Goal: Information Seeking & Learning: Learn about a topic

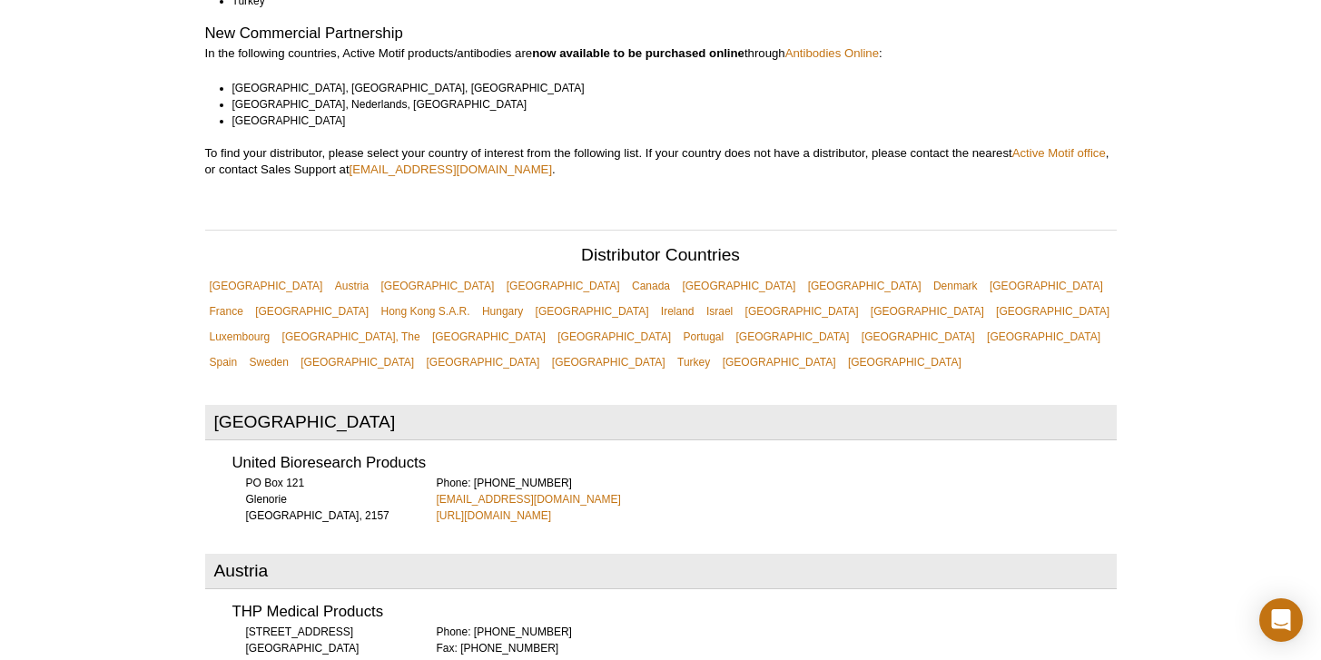
scroll to position [467, 0]
click at [866, 298] on link "[GEOGRAPHIC_DATA]" at bounding box center [927, 310] width 123 height 25
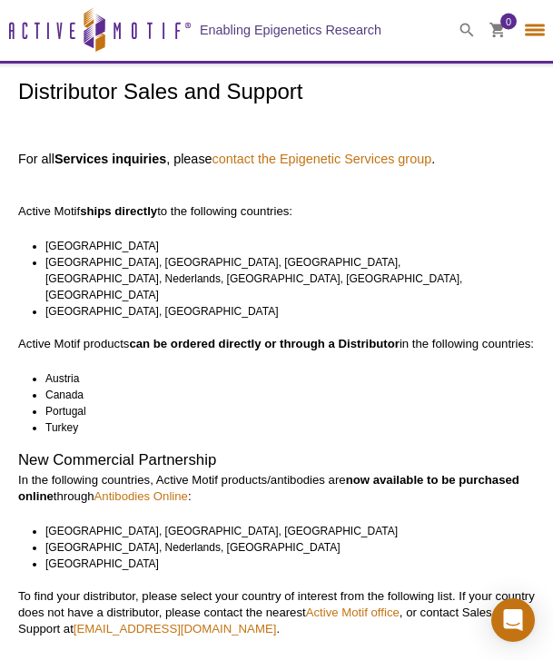
select select "[GEOGRAPHIC_DATA]"
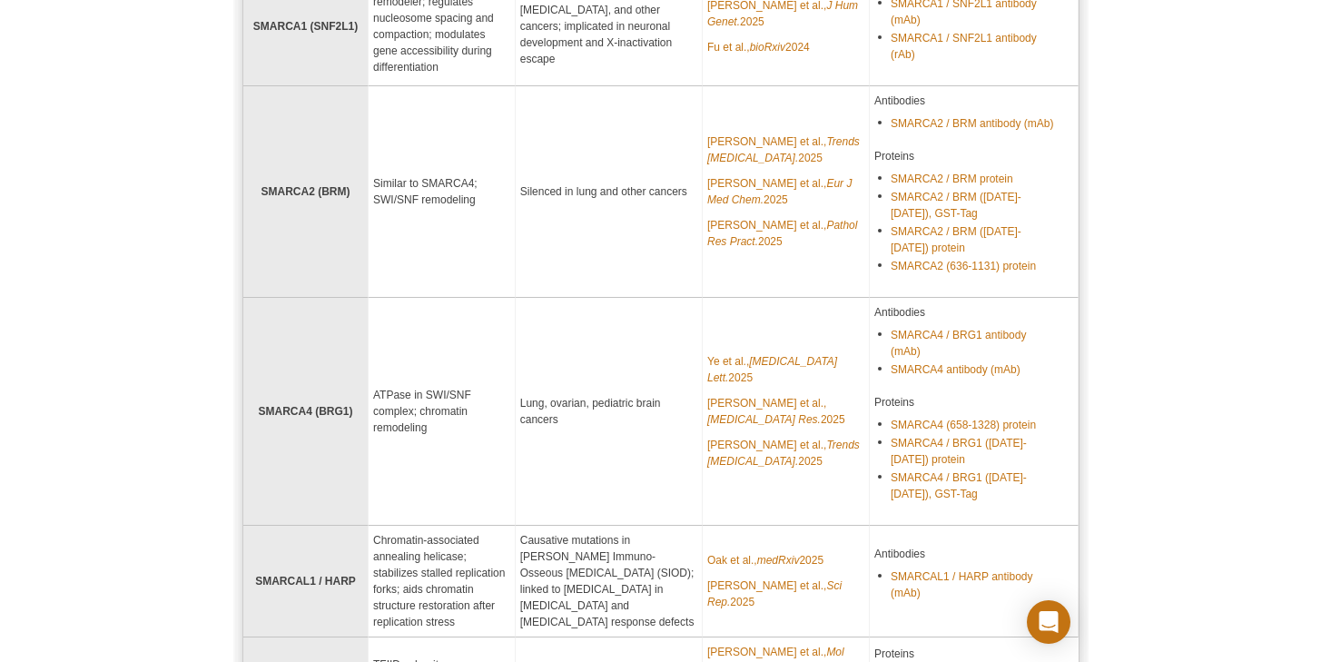
scroll to position [2511, 0]
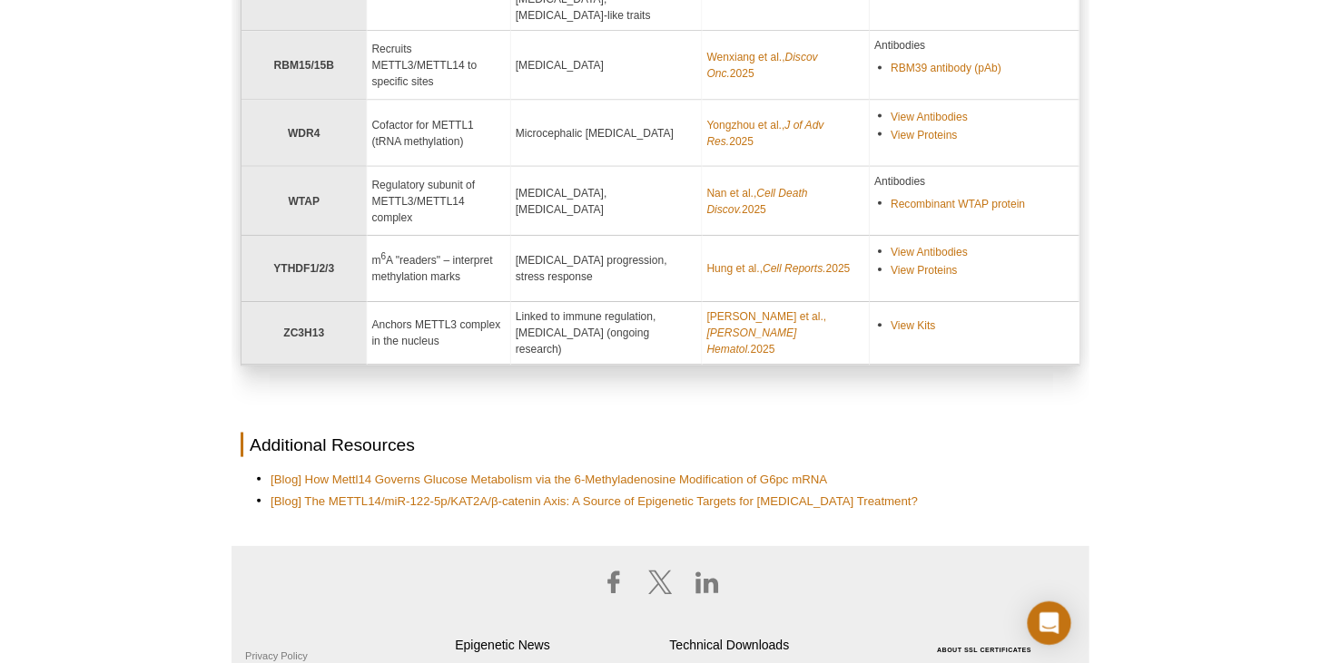
scroll to position [732, 0]
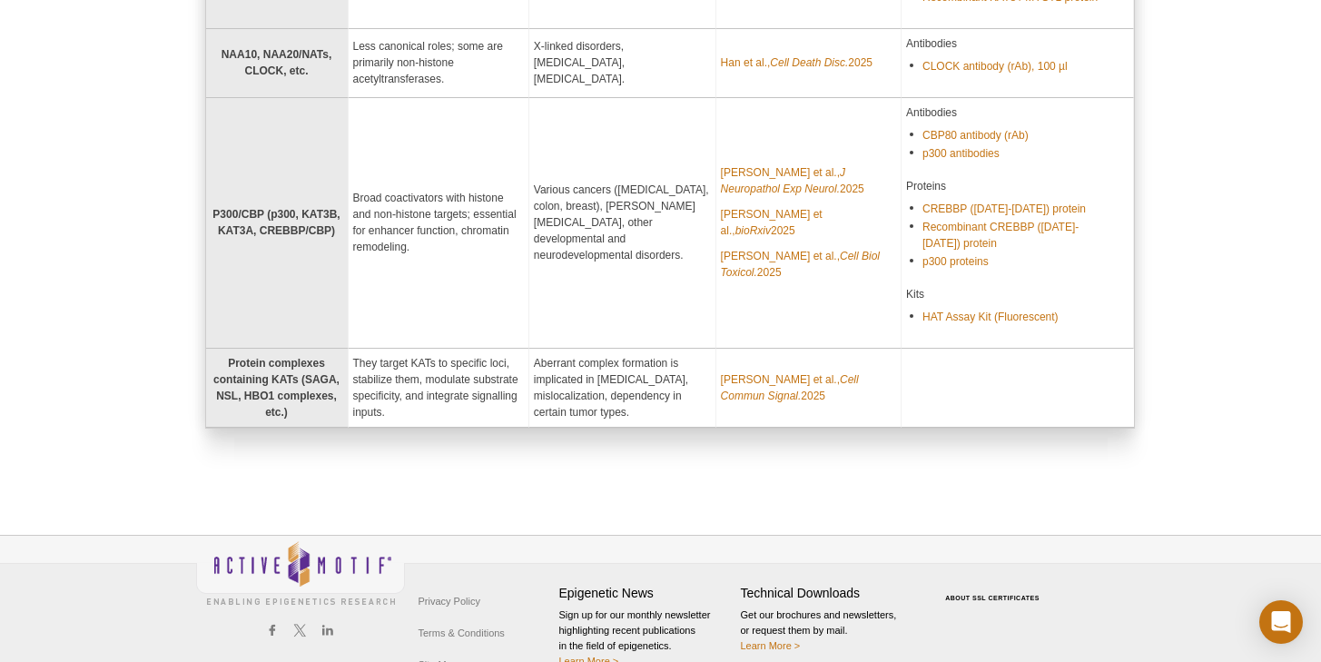
scroll to position [1063, 0]
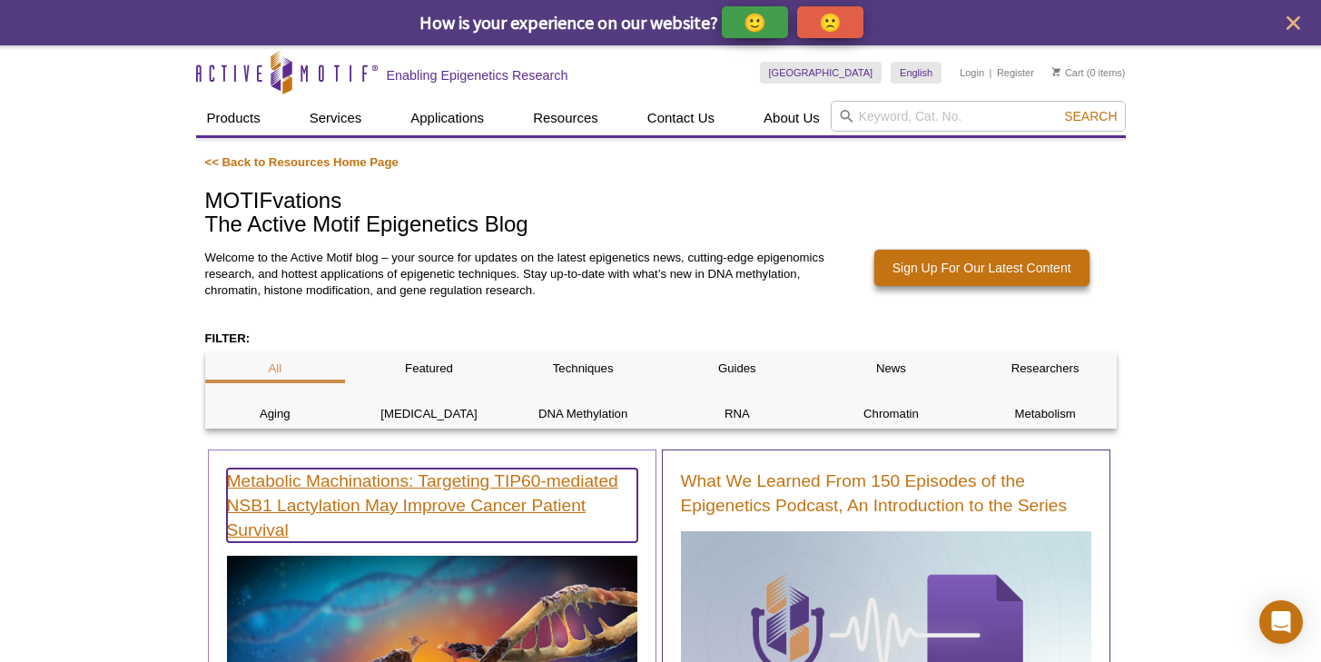
click at [394, 514] on link "Metabolic Machinations: Targeting TIP60-mediated NSB1 Lactylation May Improve C…" at bounding box center [432, 505] width 410 height 74
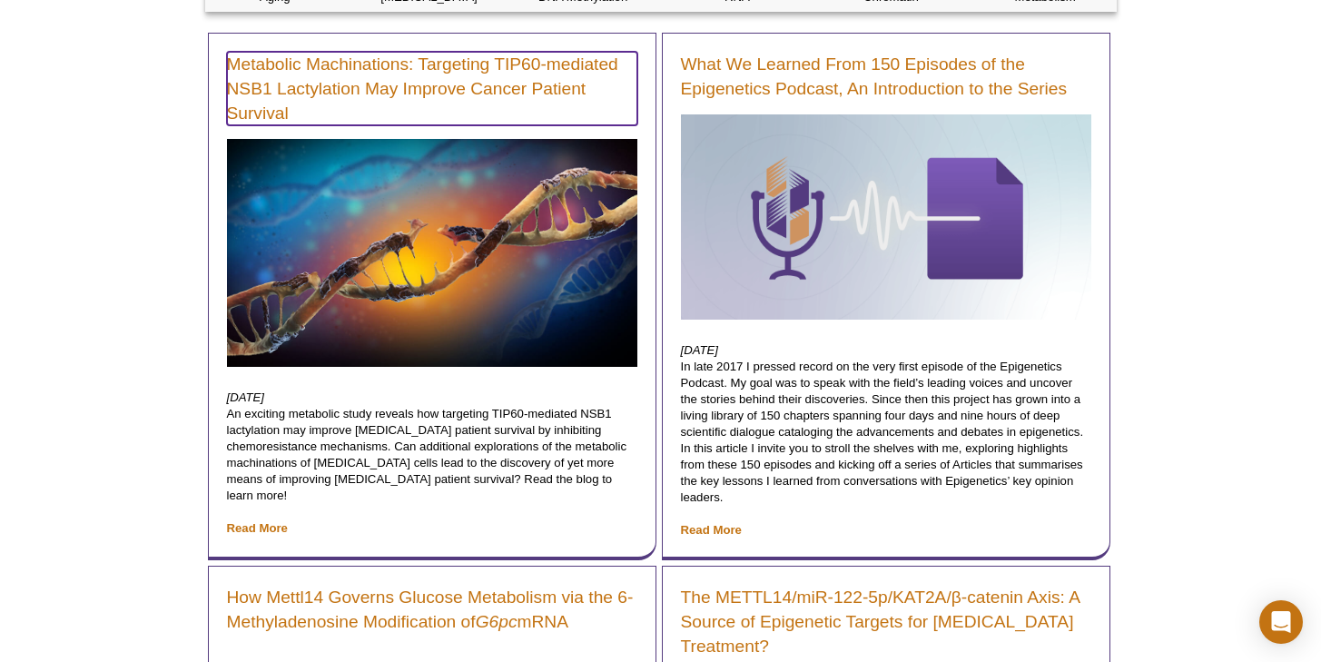
scroll to position [452, 0]
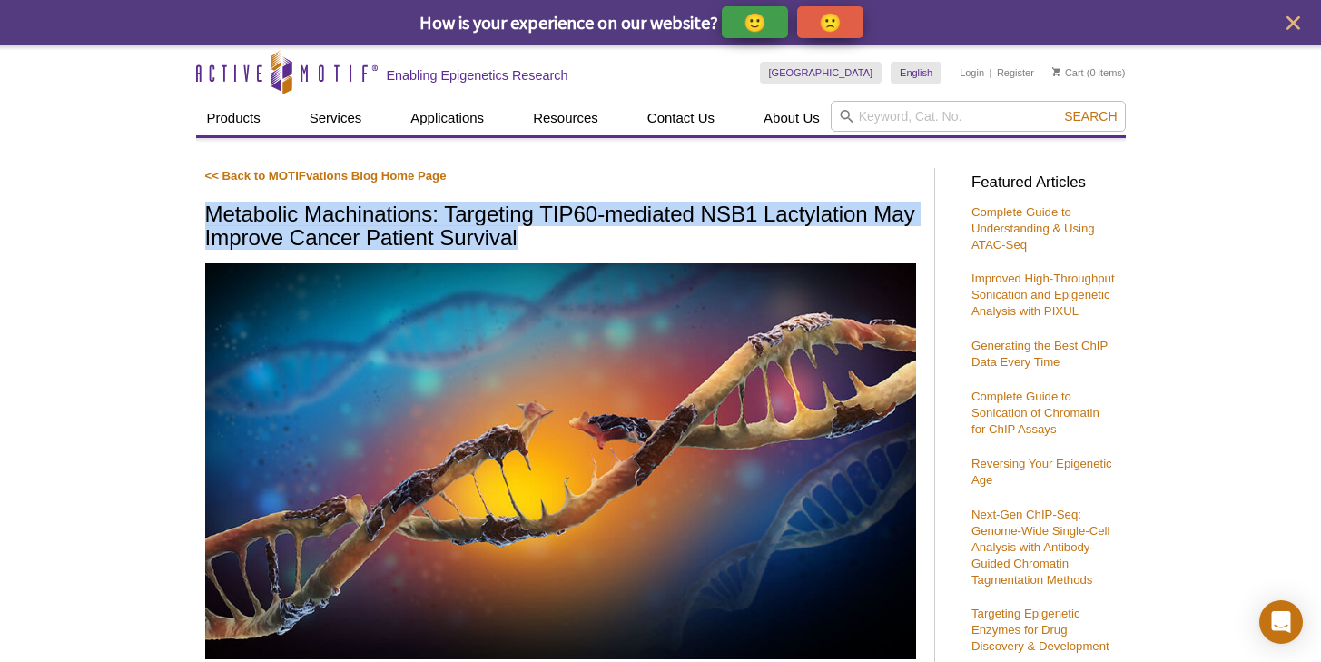
drag, startPoint x: 200, startPoint y: 210, endPoint x: 649, endPoint y: 202, distance: 449.3
copy h1 "Metabolic Machinations: Targeting TIP60-mediated NSB1 Lactylation May Improve C…"
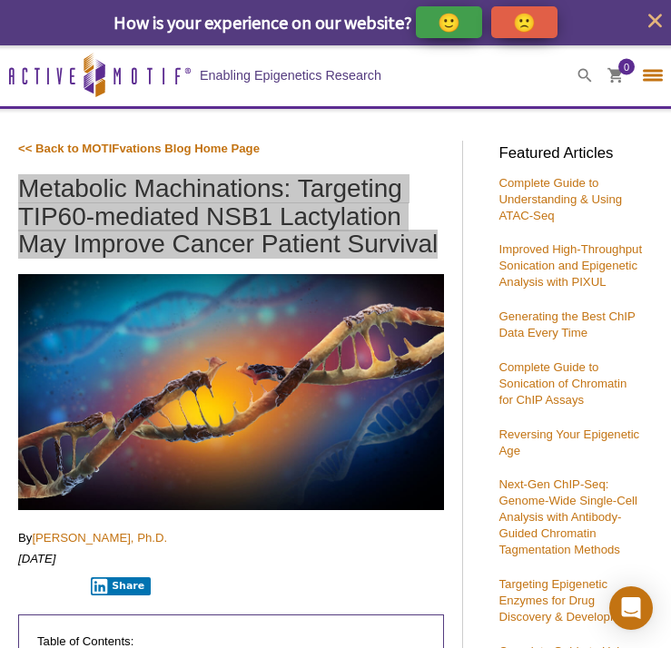
select select "[GEOGRAPHIC_DATA]"
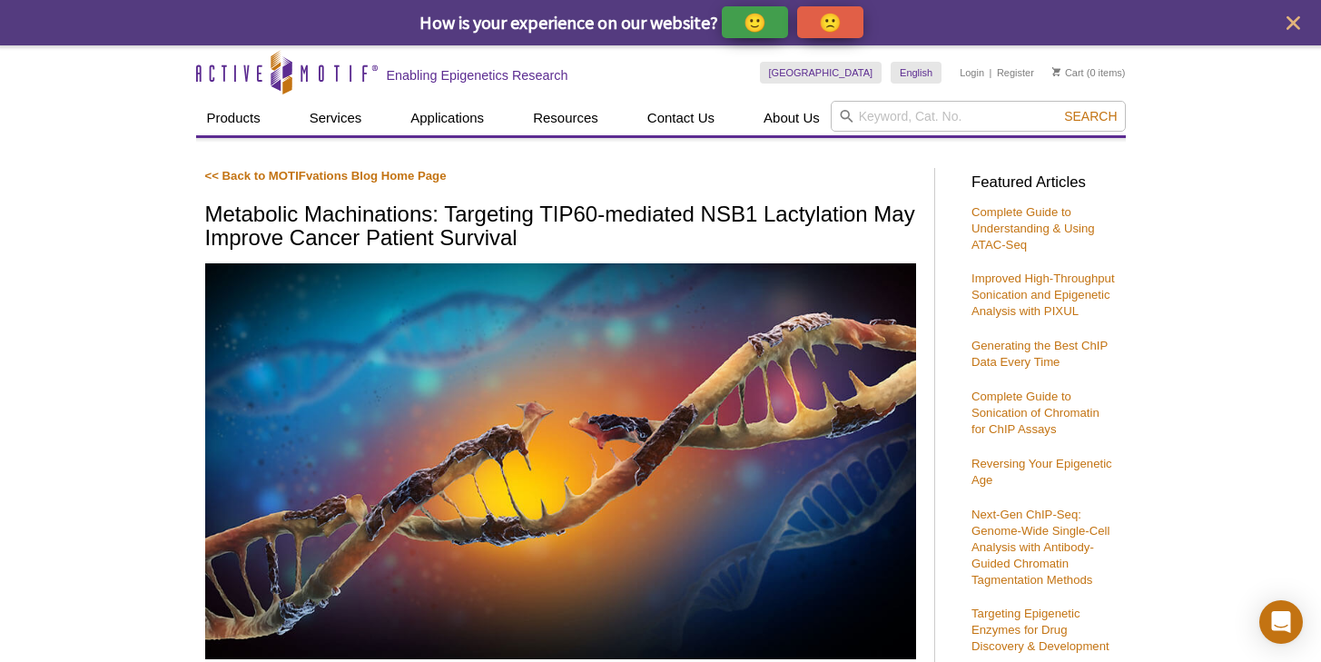
drag, startPoint x: 152, startPoint y: 277, endPoint x: 158, endPoint y: 270, distance: 9.6
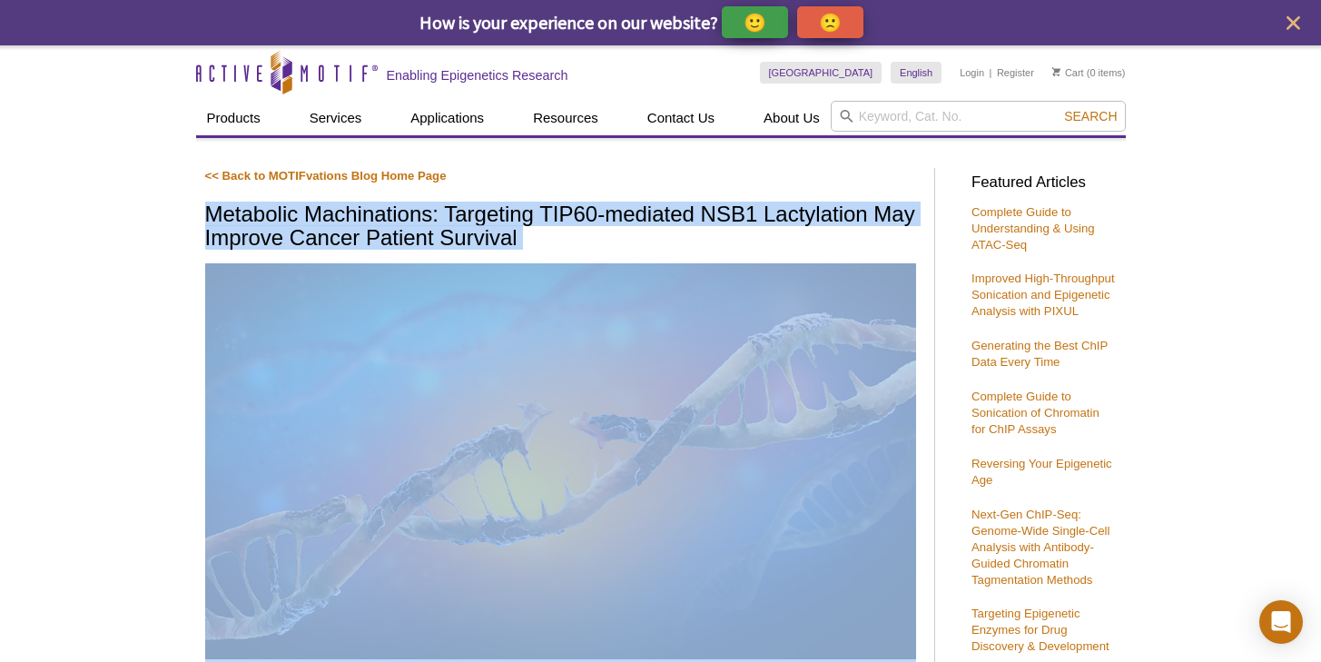
drag, startPoint x: 196, startPoint y: 217, endPoint x: 606, endPoint y: 252, distance: 411.8
copy div "Metabolic Machinations: Targeting TIP60-mediated NSB1 Lactylation May Improve C…"
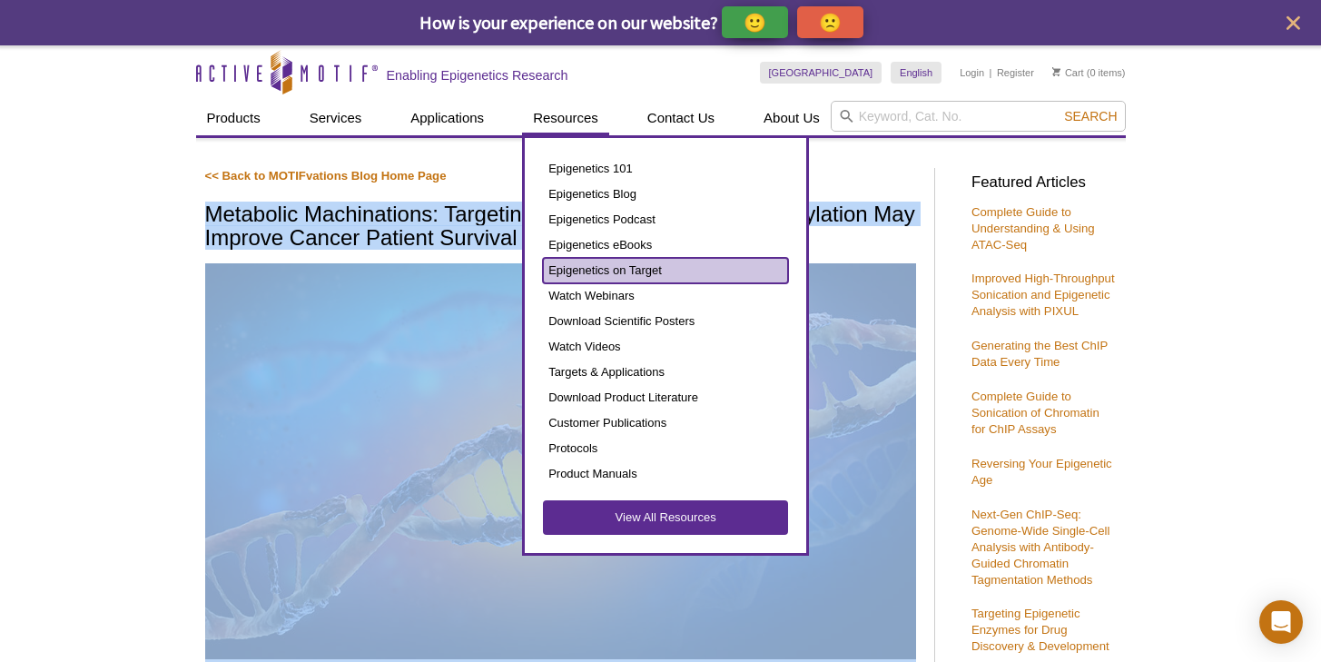
click at [613, 271] on link "Epigenetics on Target" at bounding box center [665, 270] width 245 height 25
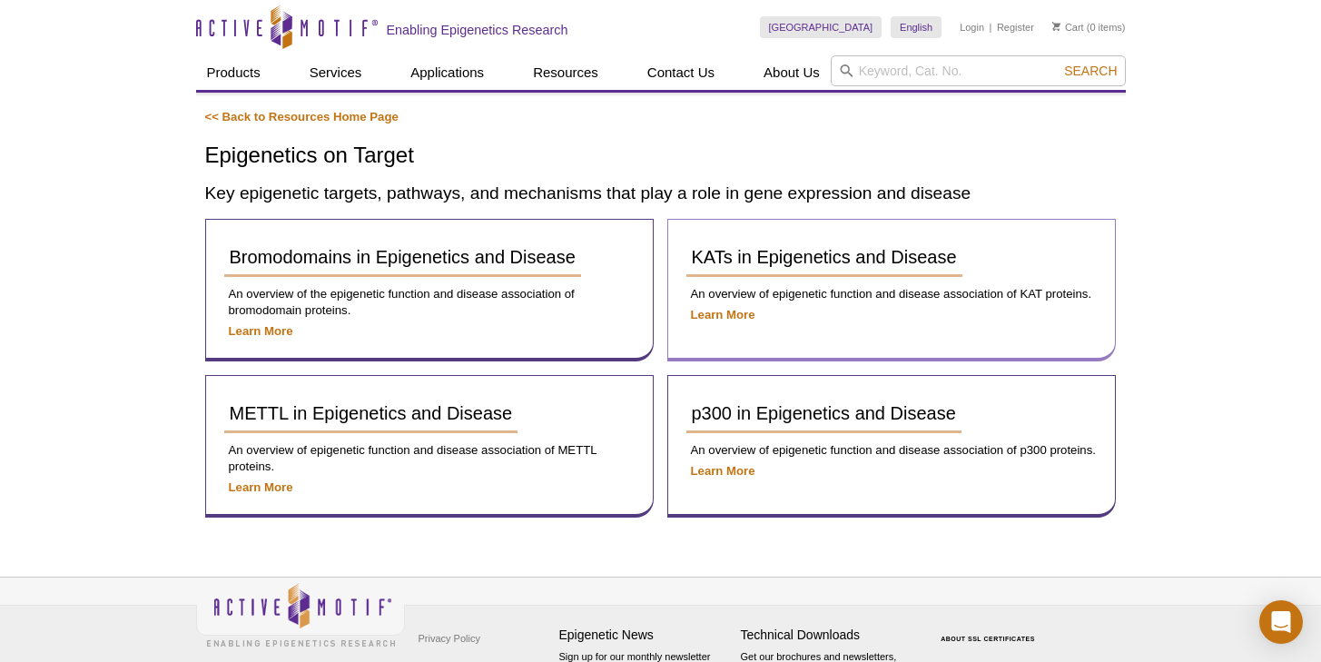
click at [813, 221] on div "KATs in Epigenetics and Disease An overview of epigenetic function and disease …" at bounding box center [891, 290] width 448 height 142
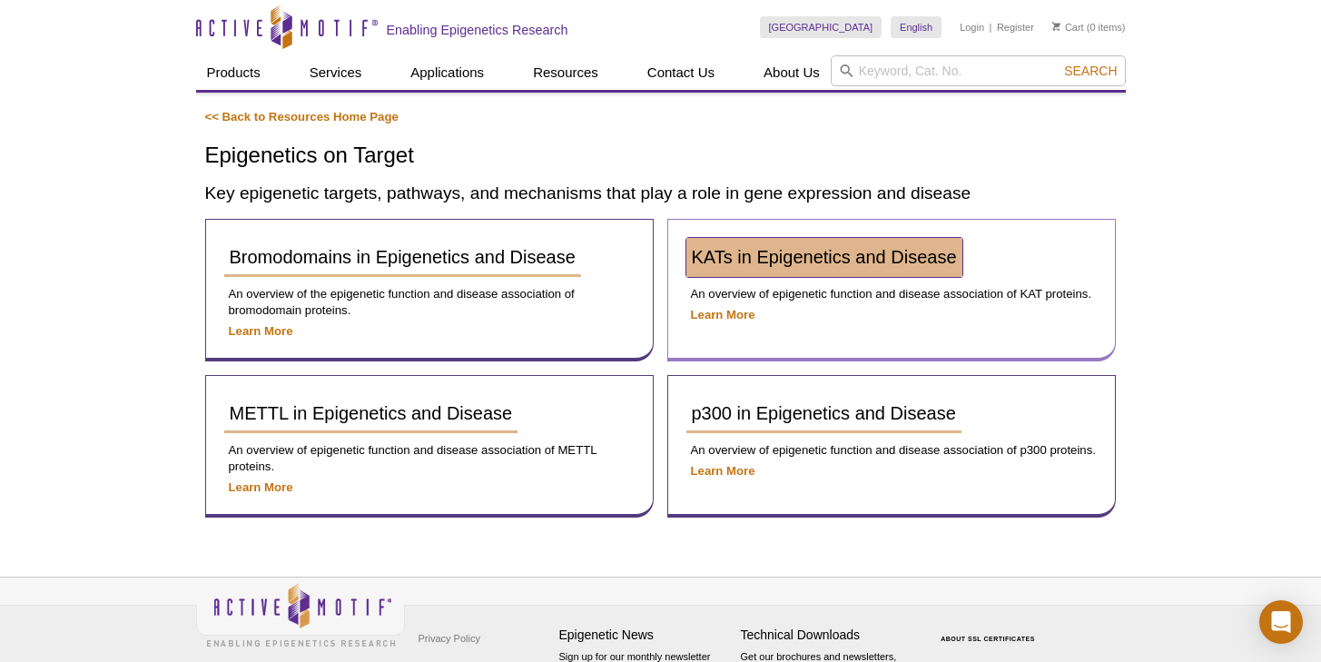
click at [811, 241] on link "KATs in Epigenetics and Disease" at bounding box center [824, 257] width 276 height 39
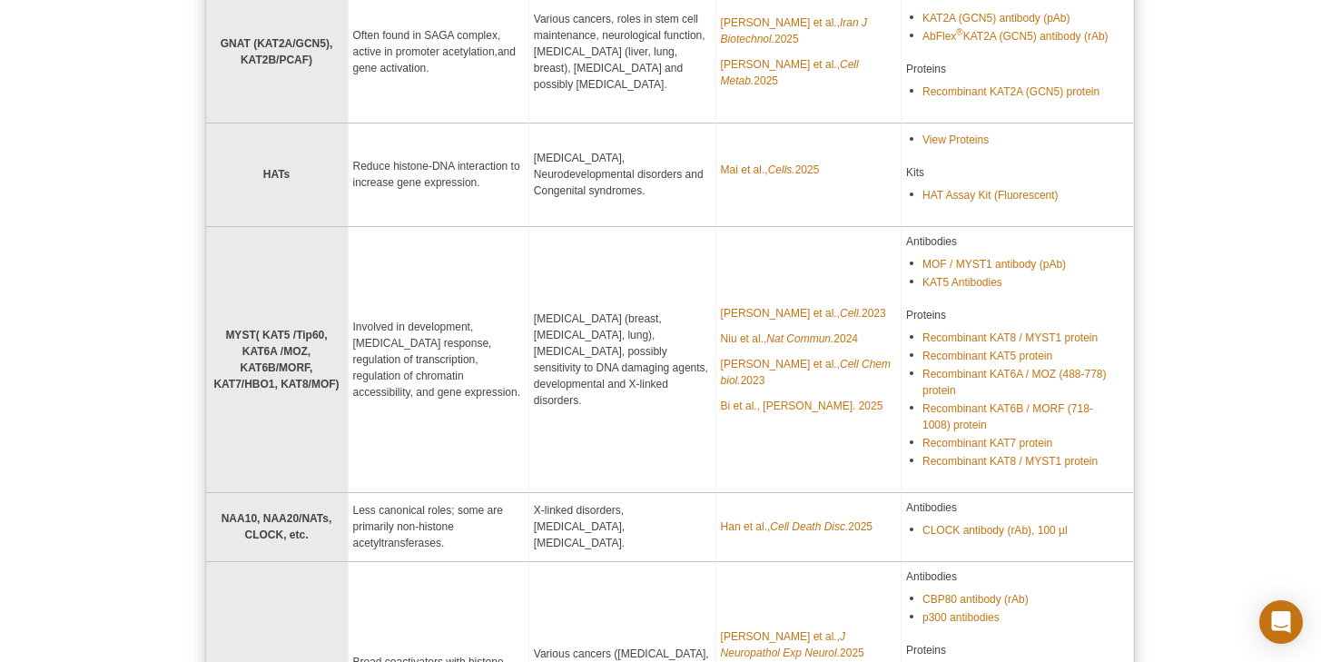
scroll to position [581, 0]
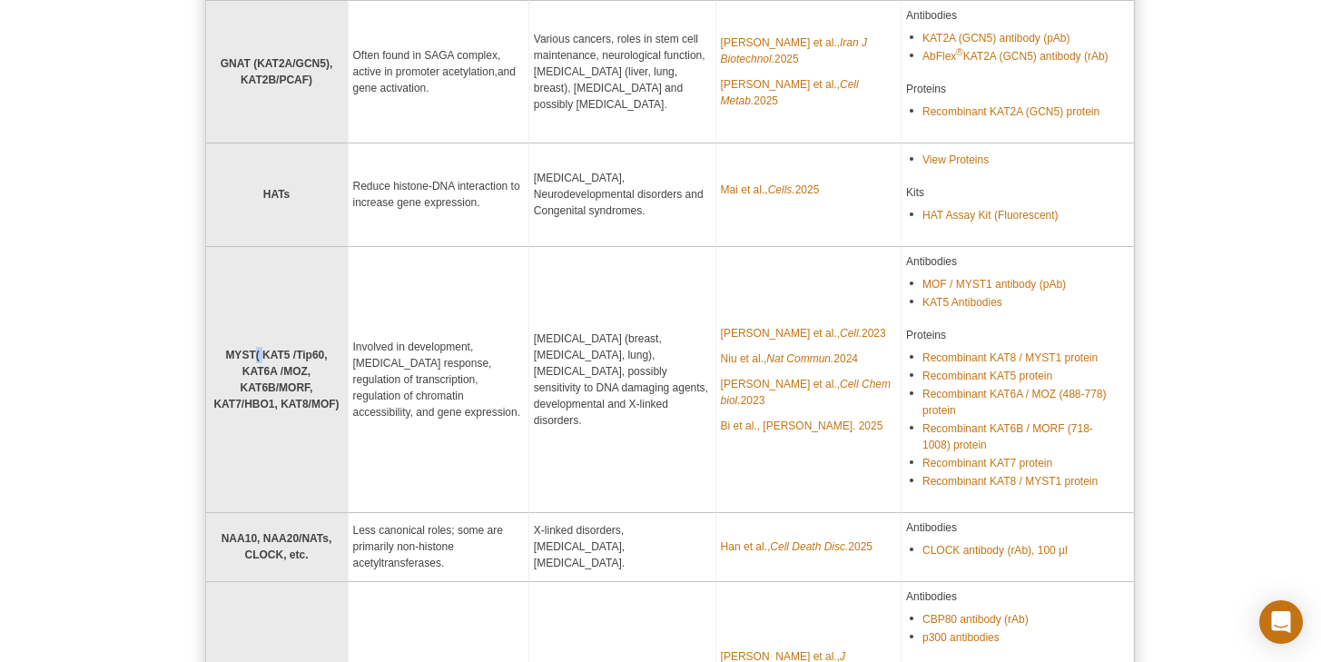
click at [257, 349] on strong "MYST( KAT5 /Tip60, KAT6A /MOZ, KAT6B/MORF, KAT7/HBO1, KAT8/MOF)" at bounding box center [275, 380] width 125 height 62
click at [196, 280] on div "<< Back to Epigenetics on Target Home Page KATs in Epigenetics and Disease [MED…" at bounding box center [670, 245] width 948 height 1430
click at [260, 318] on td "MYST( KAT5 /Tip60, KAT6A /MOZ, KAT6B/MORF, KAT7/HBO1, KAT8/MOF)" at bounding box center [277, 380] width 142 height 266
click at [261, 349] on strong "MYST( KAT5 /Tip60, KAT6A /MOZ, KAT6B/MORF, KAT7/HBO1, KAT8/MOF)" at bounding box center [275, 380] width 125 height 62
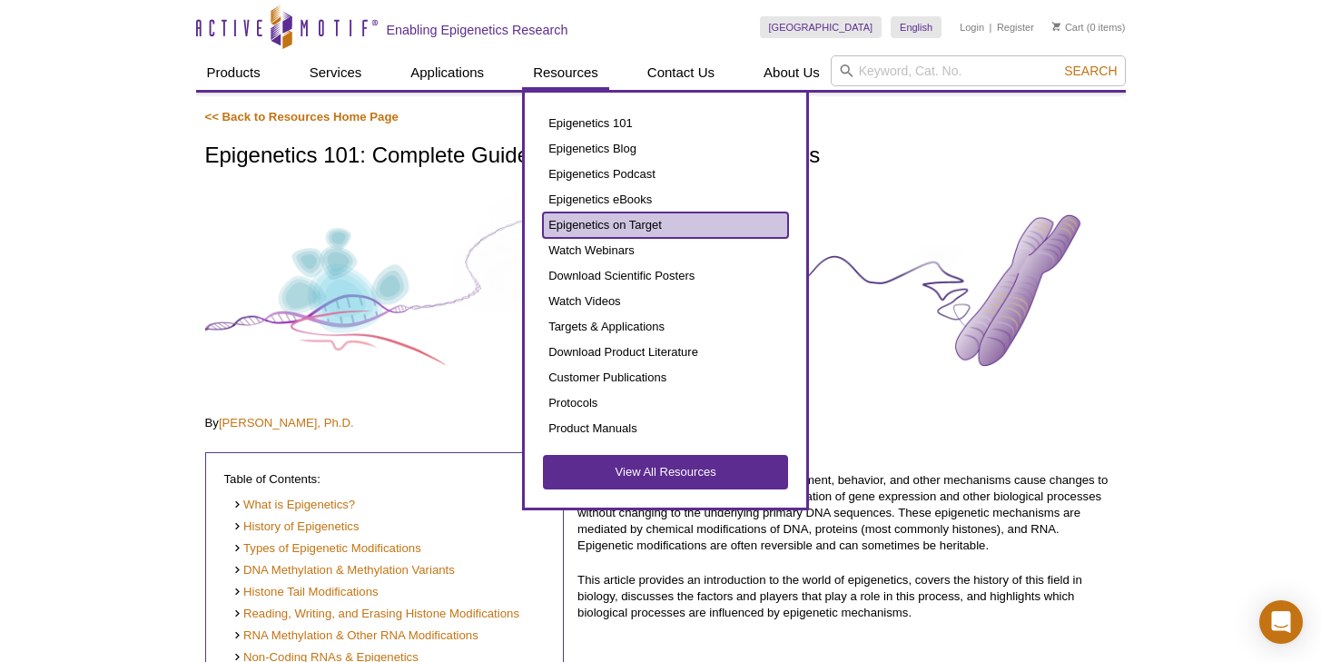
click at [623, 229] on link "Epigenetics on Target" at bounding box center [665, 224] width 245 height 25
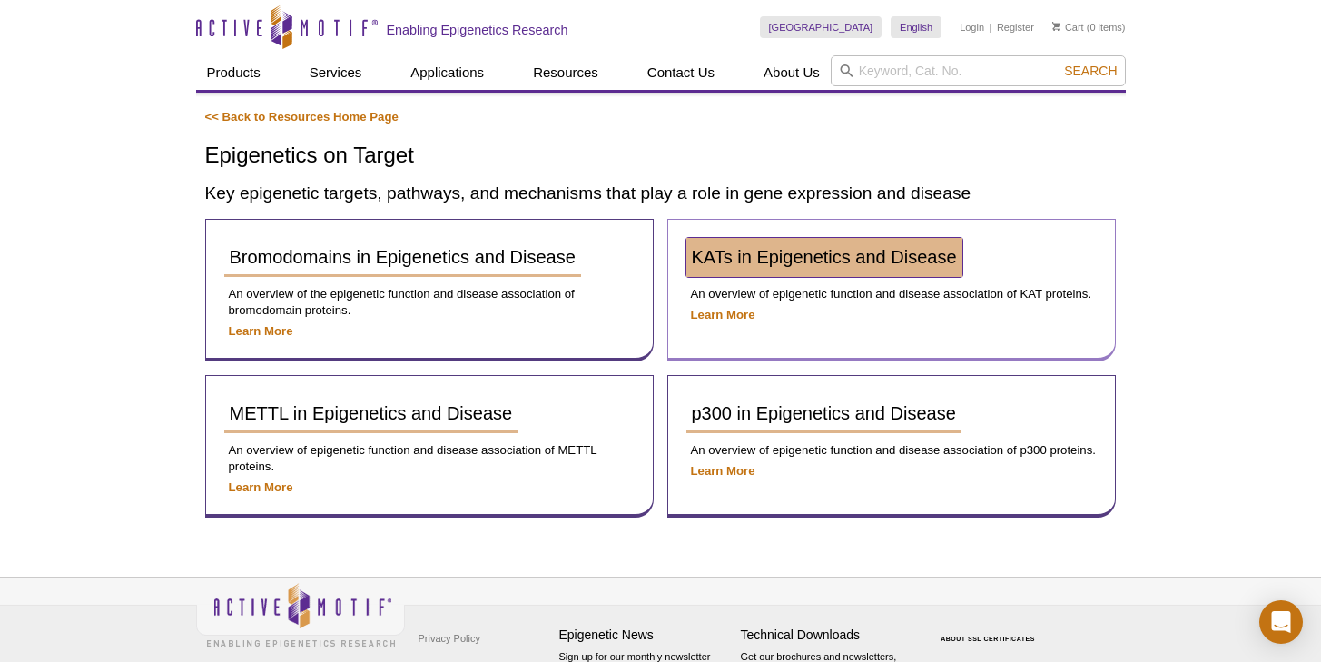
click at [815, 251] on span "KATs in Epigenetics and Disease" at bounding box center [824, 257] width 265 height 20
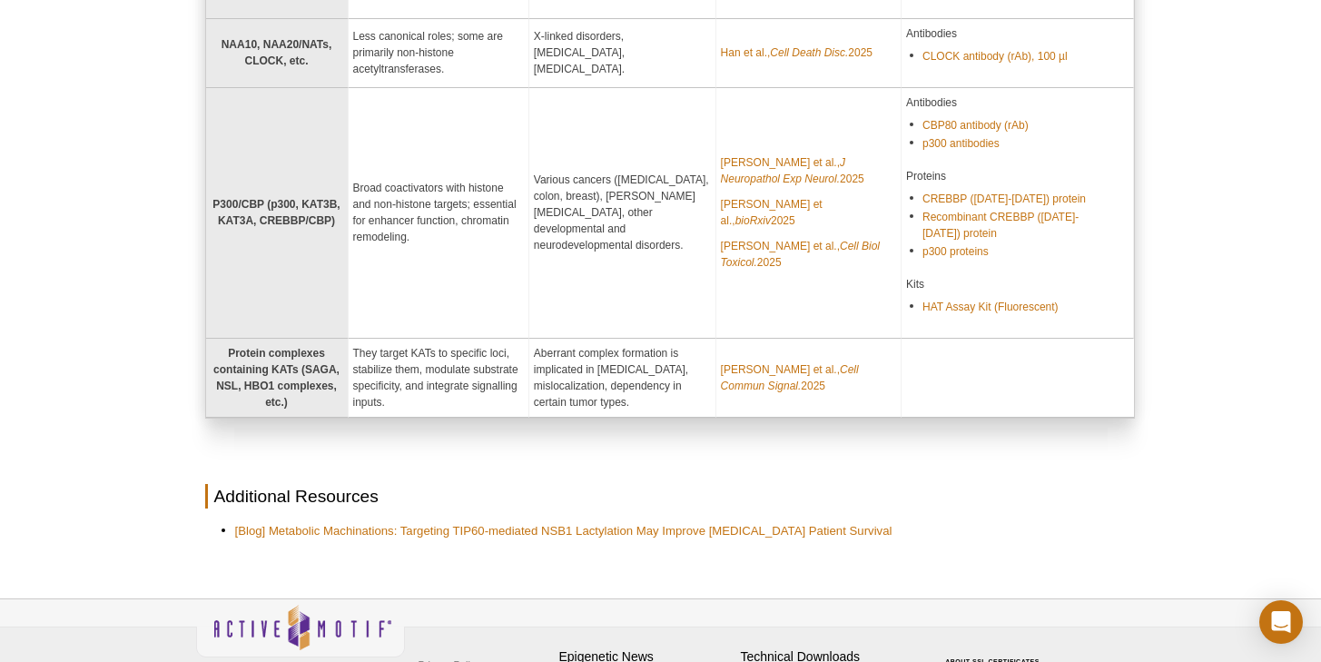
scroll to position [1138, 0]
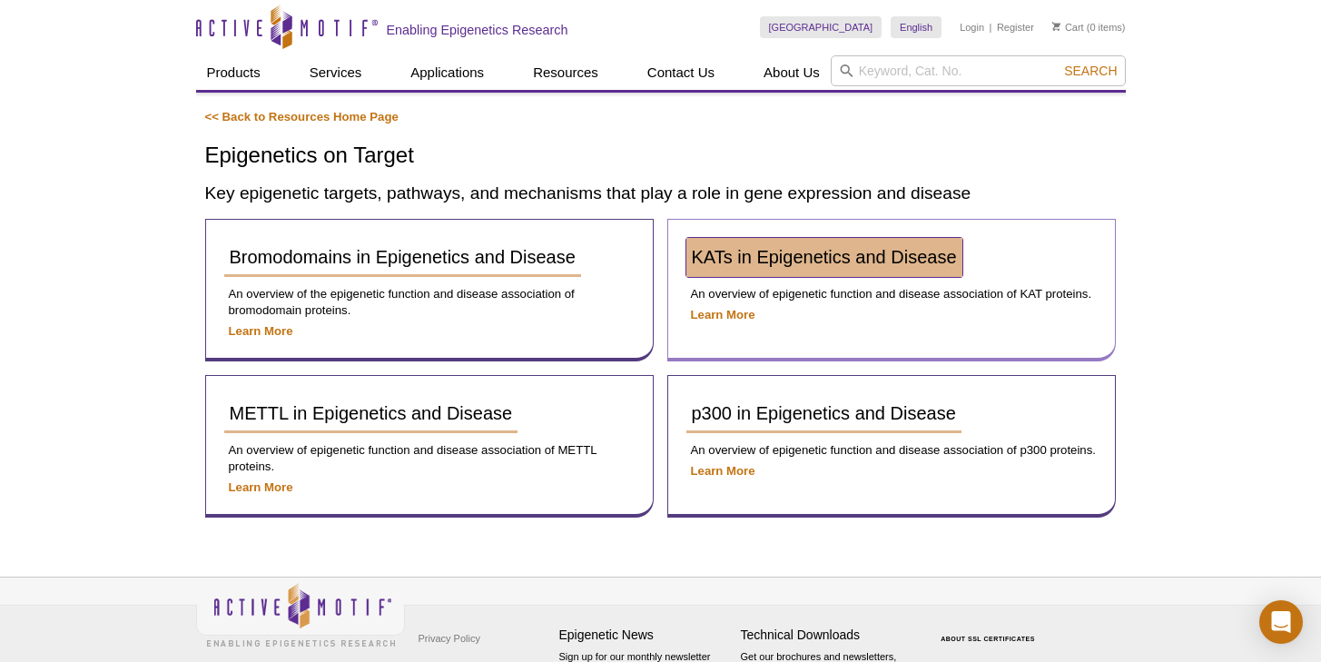
click at [755, 243] on link "KATs in Epigenetics and Disease" at bounding box center [824, 257] width 276 height 39
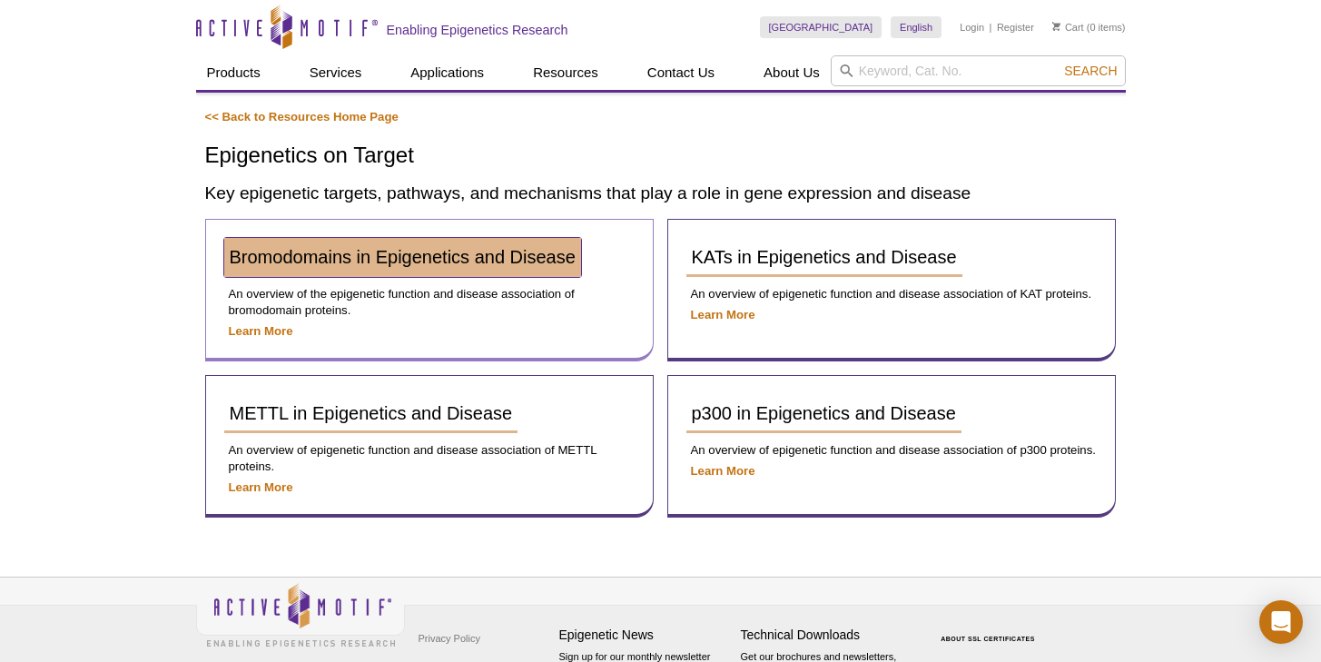
click at [523, 260] on span "Bromodomains in Epigenetics and Disease" at bounding box center [403, 257] width 346 height 20
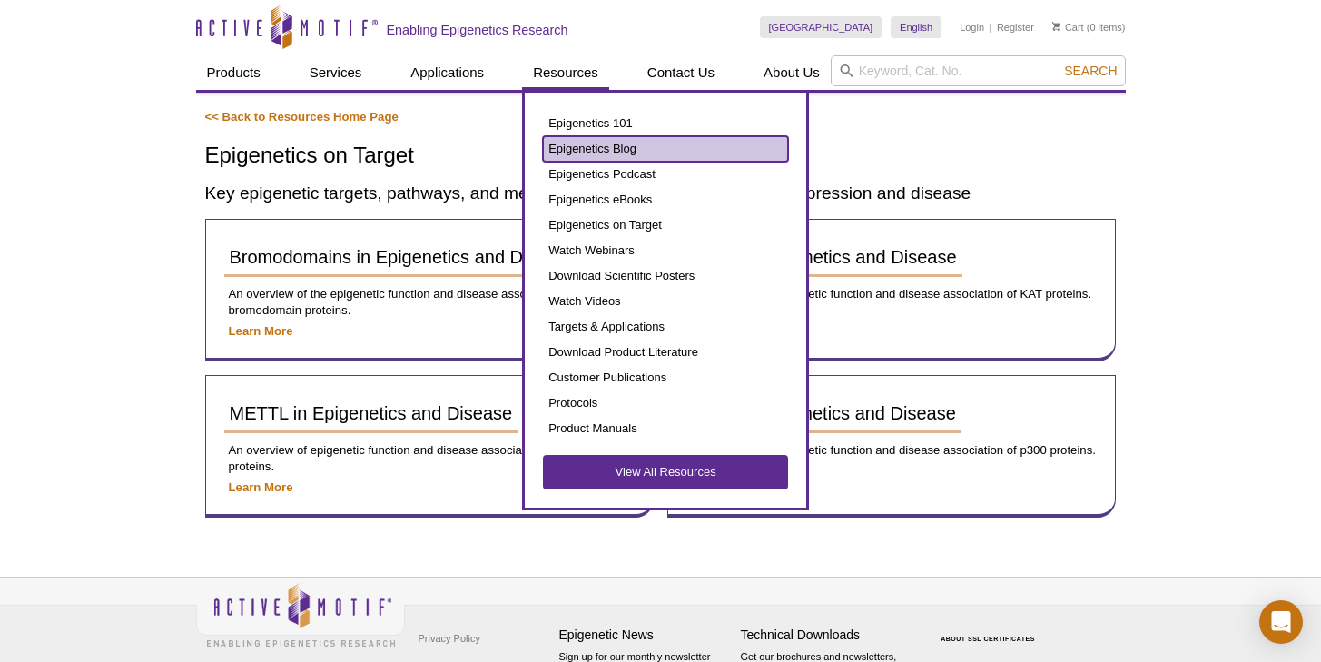
click at [607, 141] on link "Epigenetics Blog" at bounding box center [665, 148] width 245 height 25
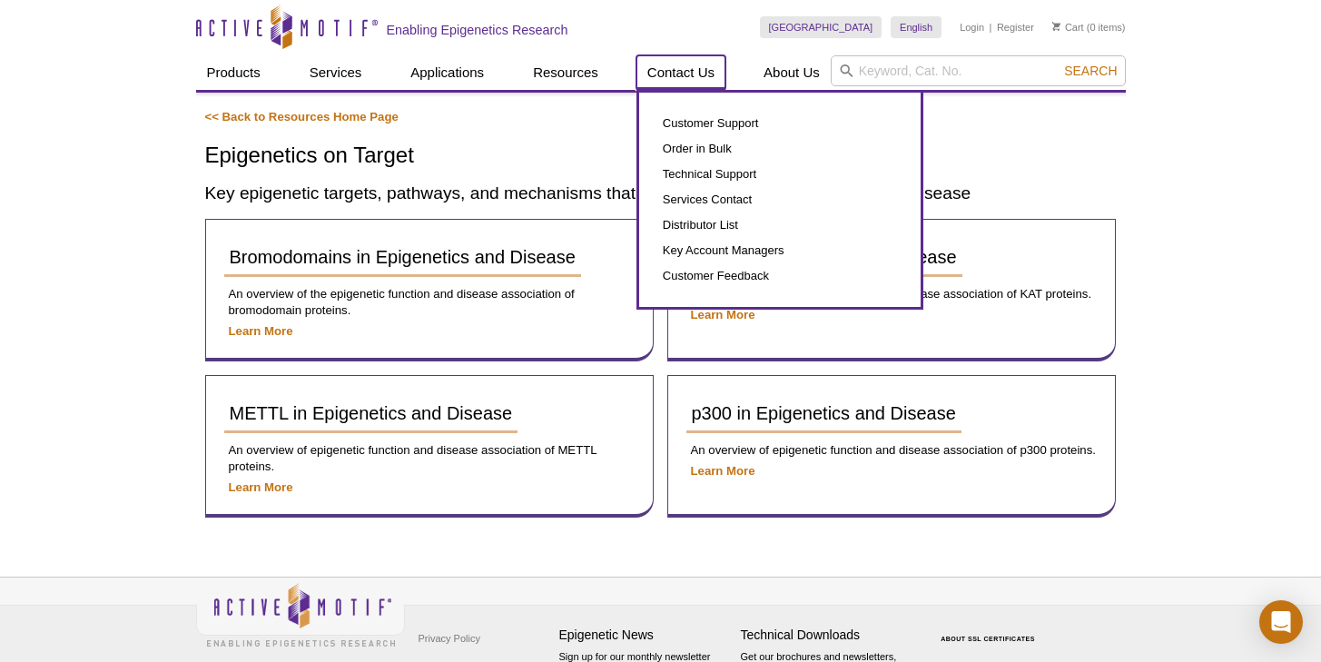
click at [690, 79] on link "Contact Us" at bounding box center [680, 72] width 89 height 34
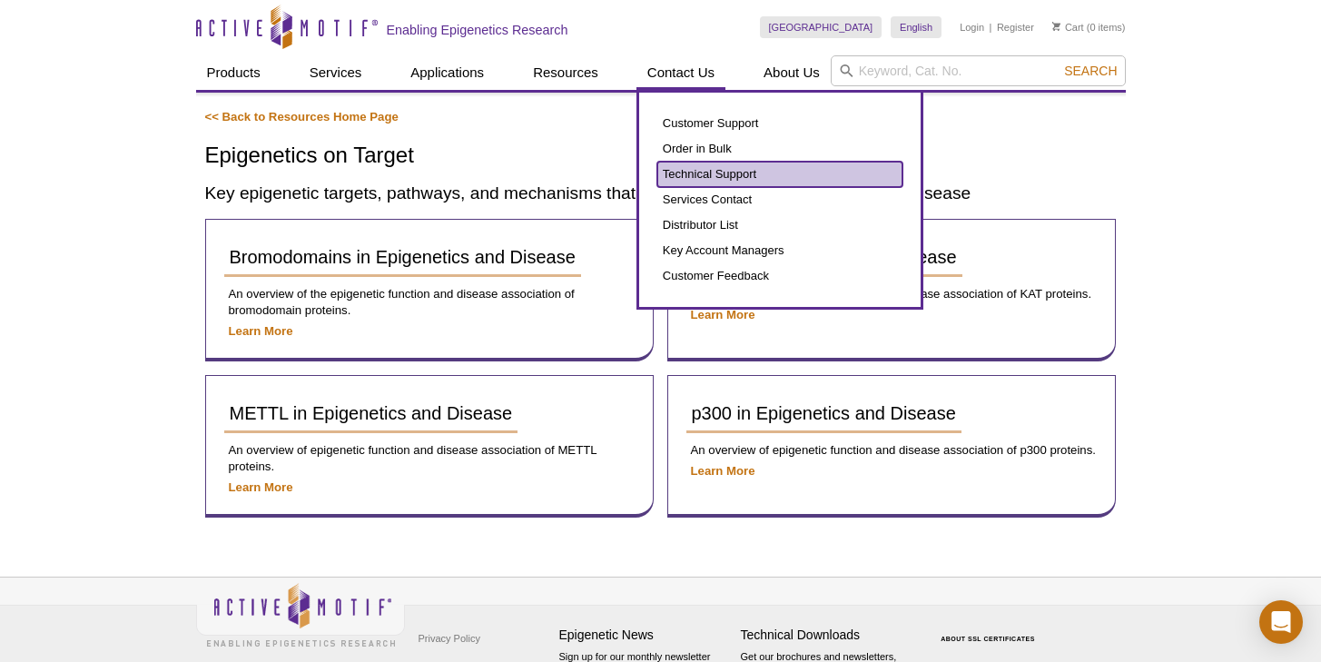
drag, startPoint x: 703, startPoint y: 172, endPoint x: 703, endPoint y: 190, distance: 18.2
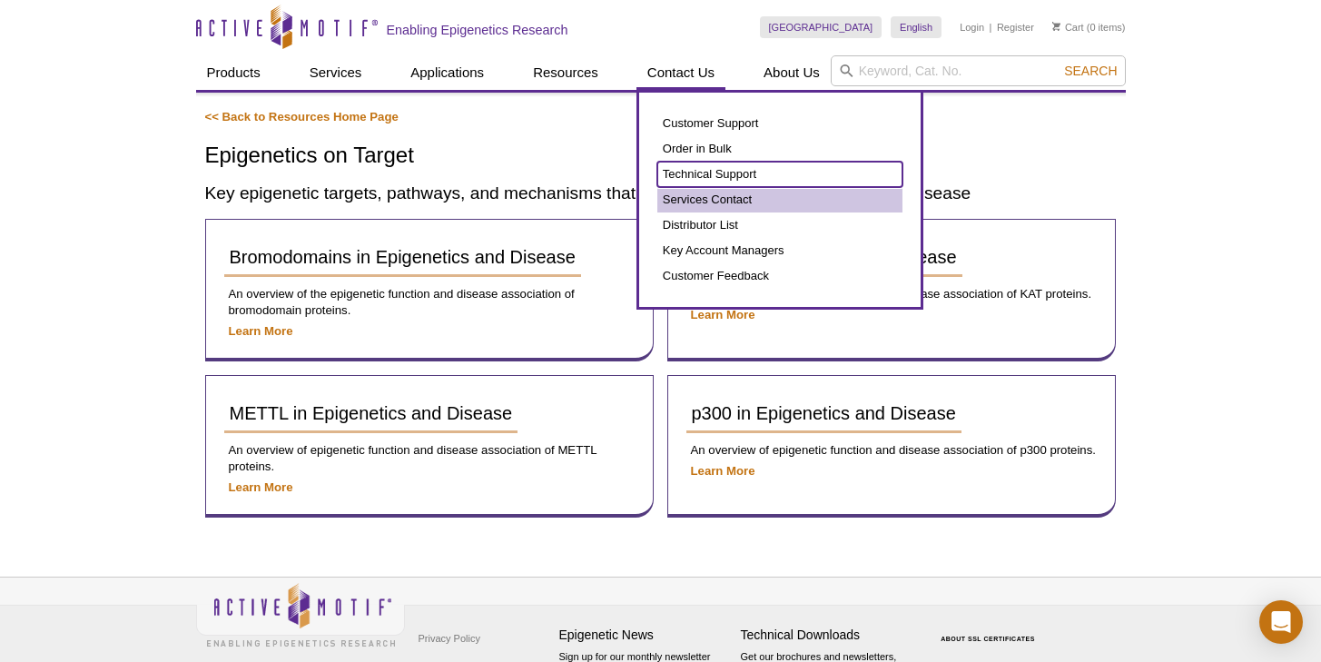
click at [703, 172] on link "Technical Support" at bounding box center [779, 174] width 245 height 25
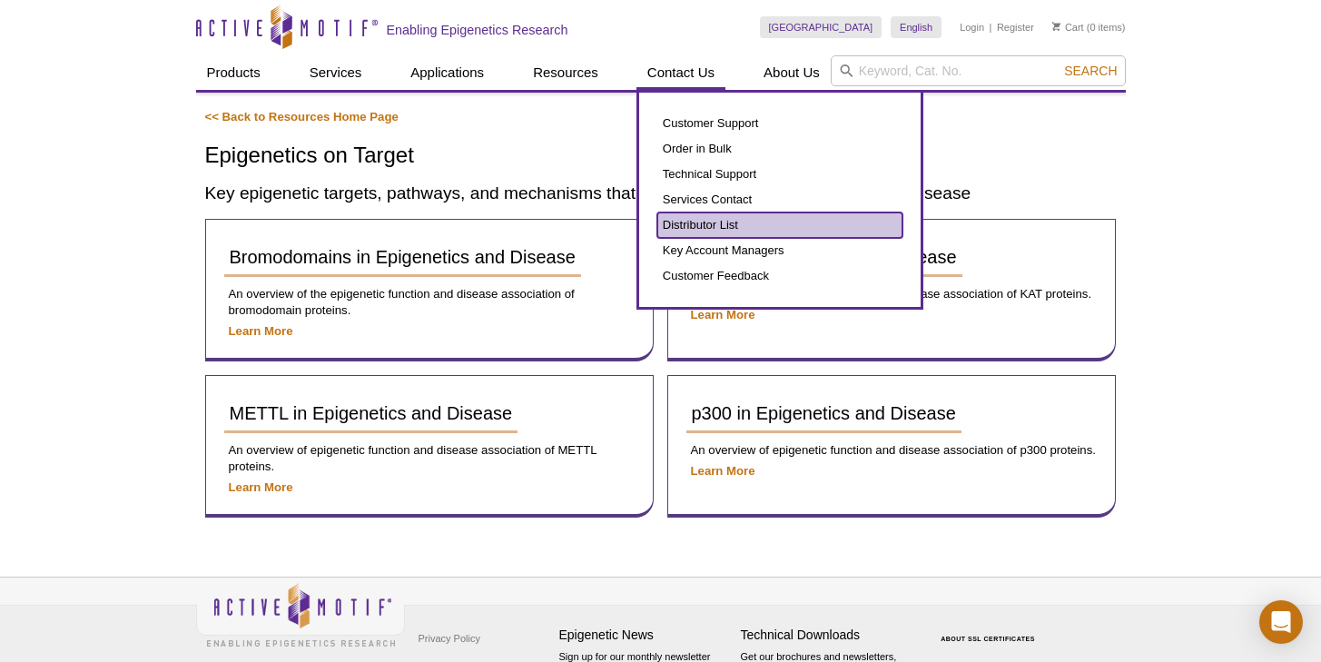
click at [703, 219] on link "Distributor List" at bounding box center [779, 224] width 245 height 25
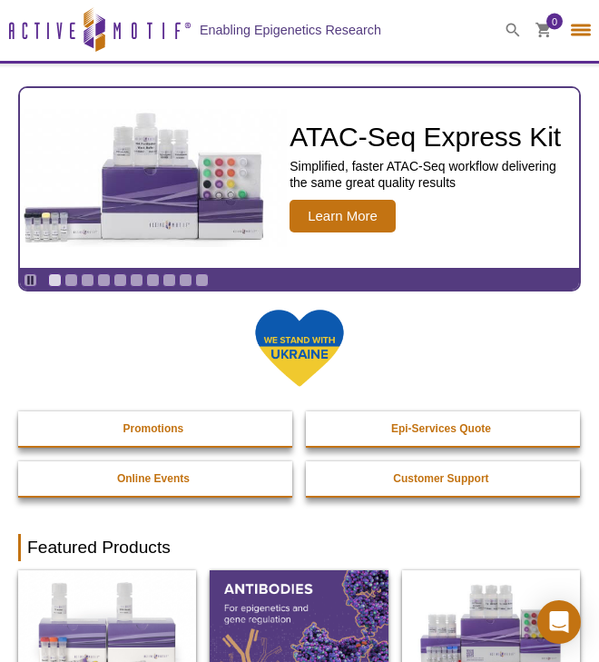
select select "[GEOGRAPHIC_DATA]"
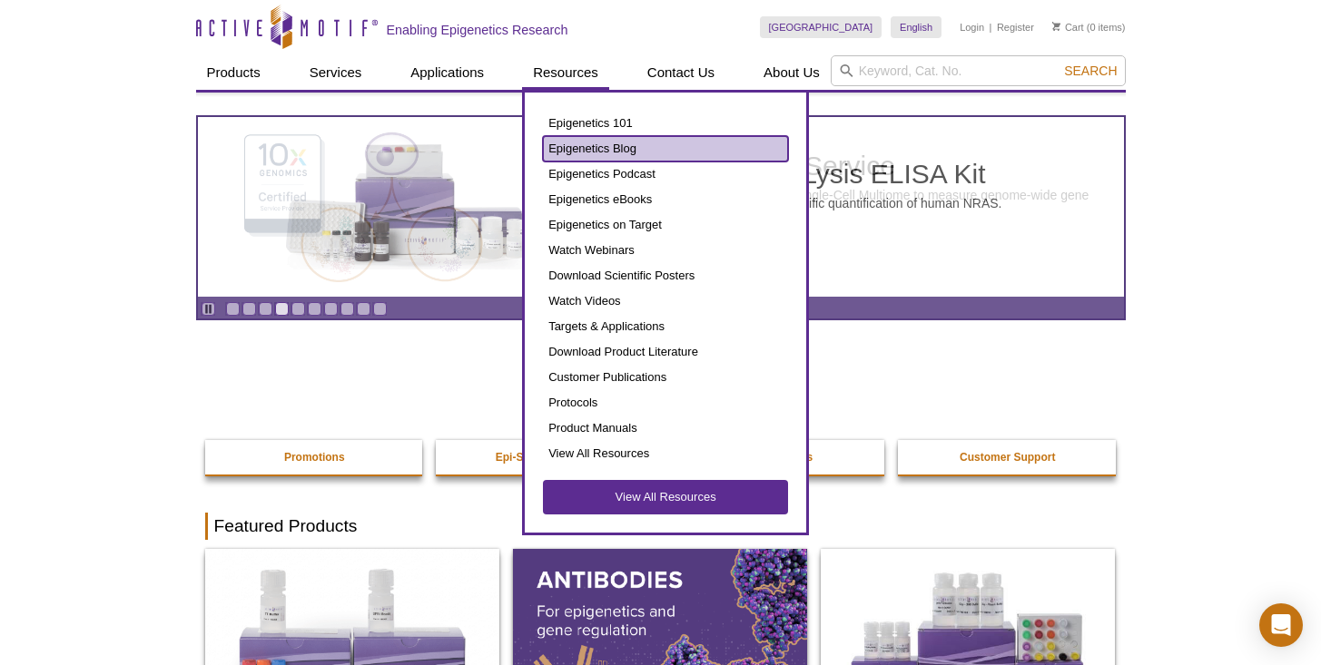
click at [576, 142] on link "Epigenetics Blog" at bounding box center [665, 148] width 245 height 25
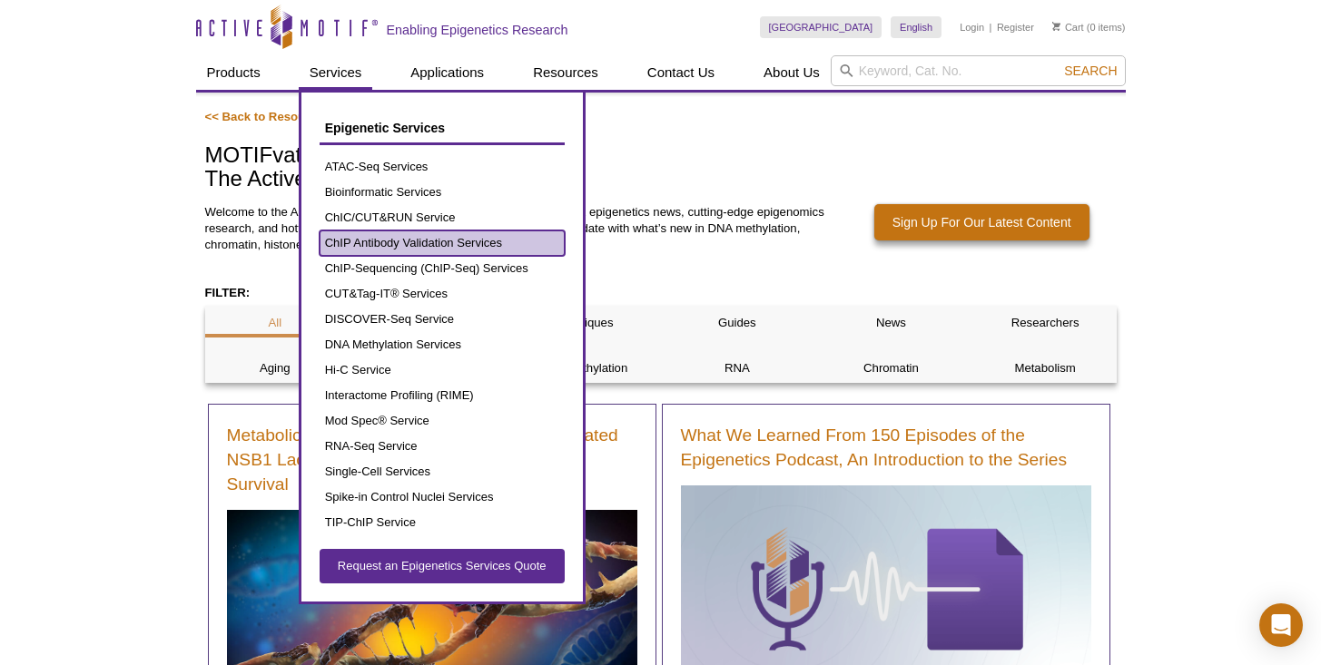
click at [371, 242] on link "ChIP Antibody Validation Services" at bounding box center [441, 243] width 245 height 25
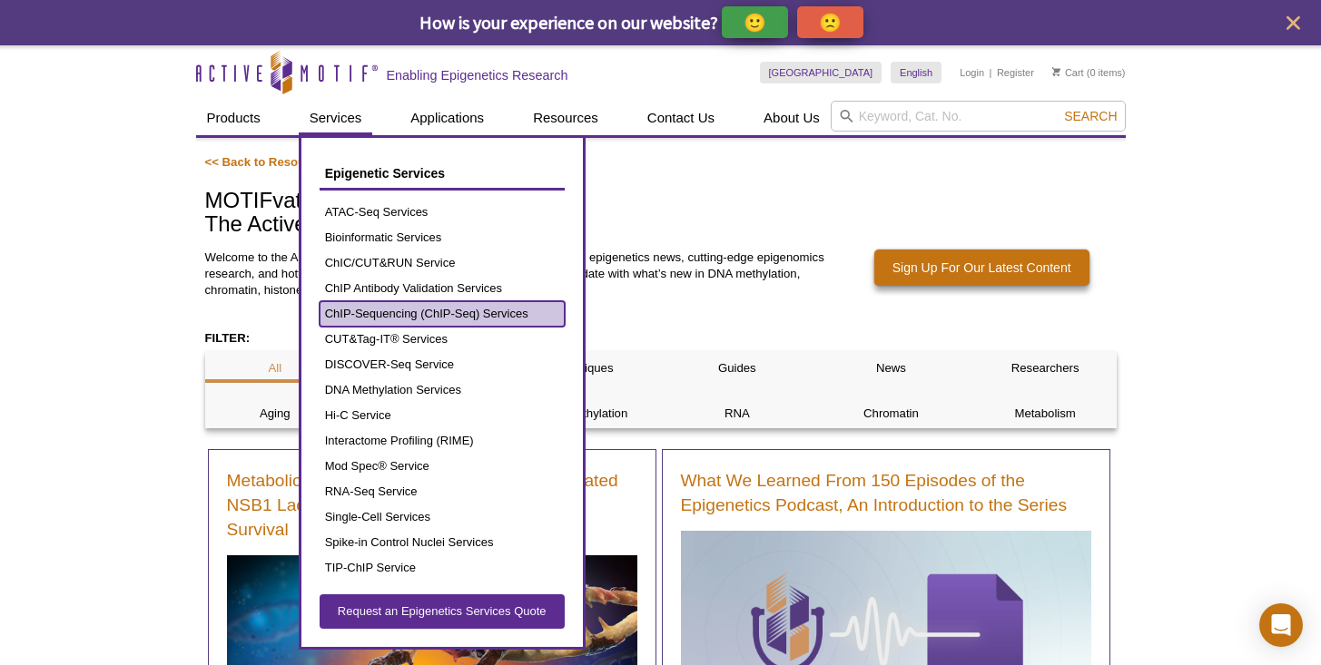
click at [374, 310] on link "ChIP-Sequencing (ChIP-Seq) Services" at bounding box center [441, 313] width 245 height 25
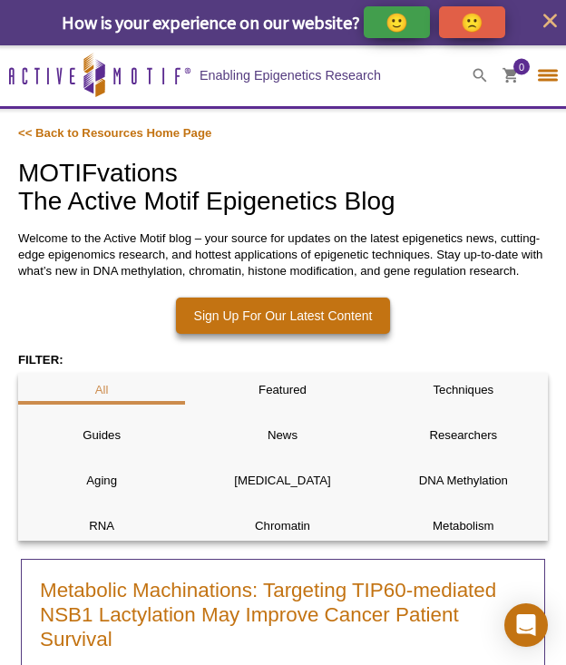
select select "[GEOGRAPHIC_DATA]"
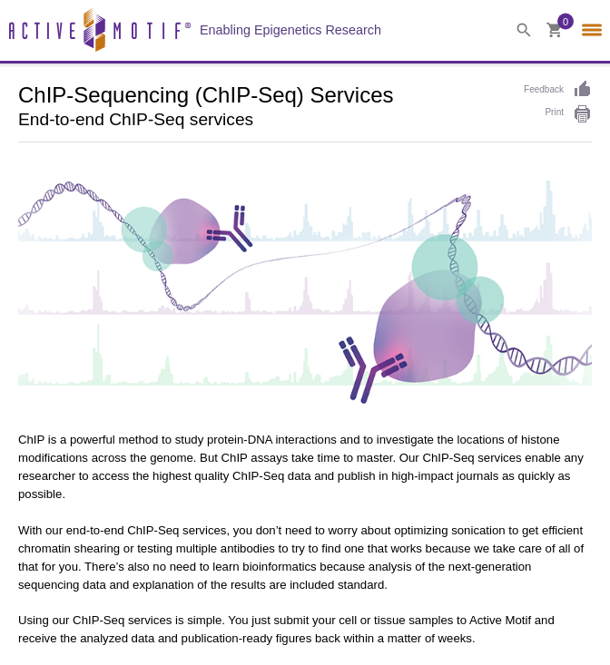
select select "[GEOGRAPHIC_DATA]"
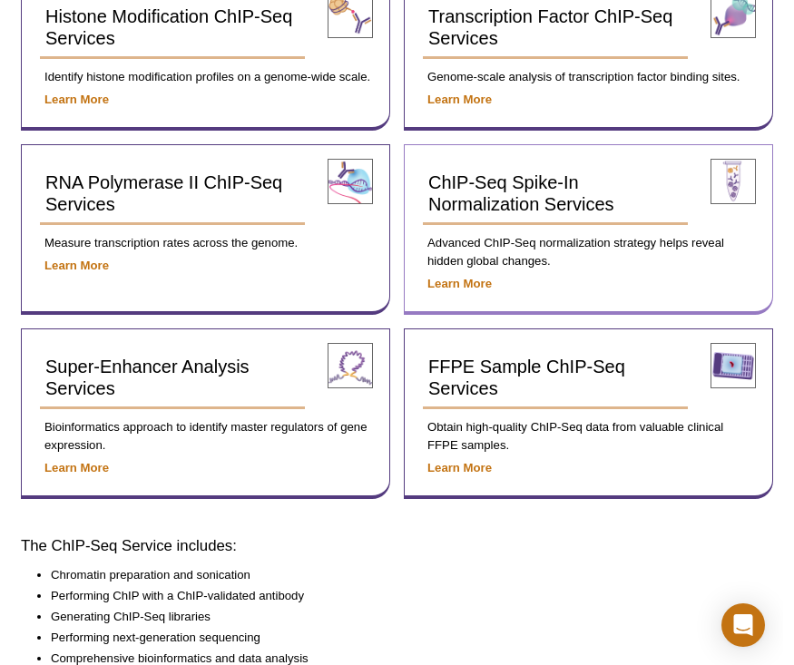
scroll to position [718, 0]
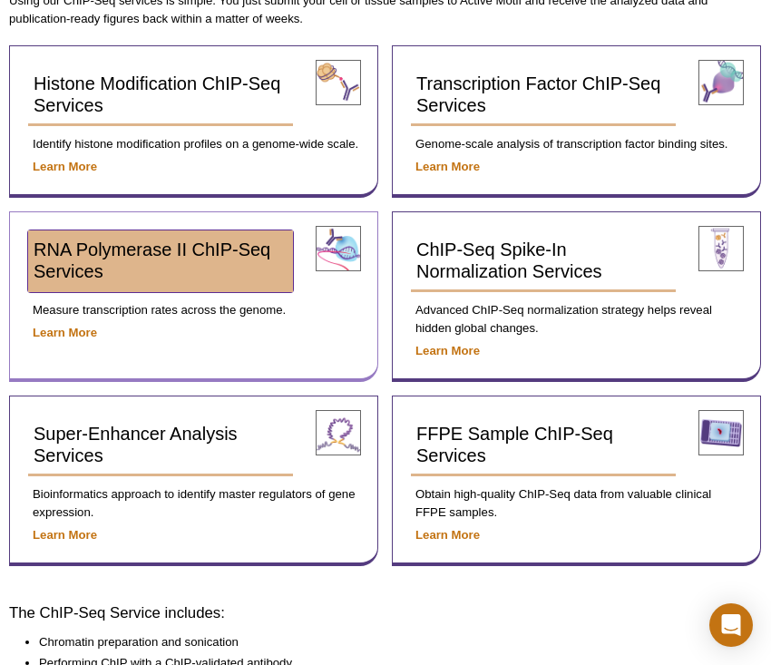
click at [203, 254] on span "RNA Polymerase II ChIP-Seq Services" at bounding box center [152, 261] width 237 height 42
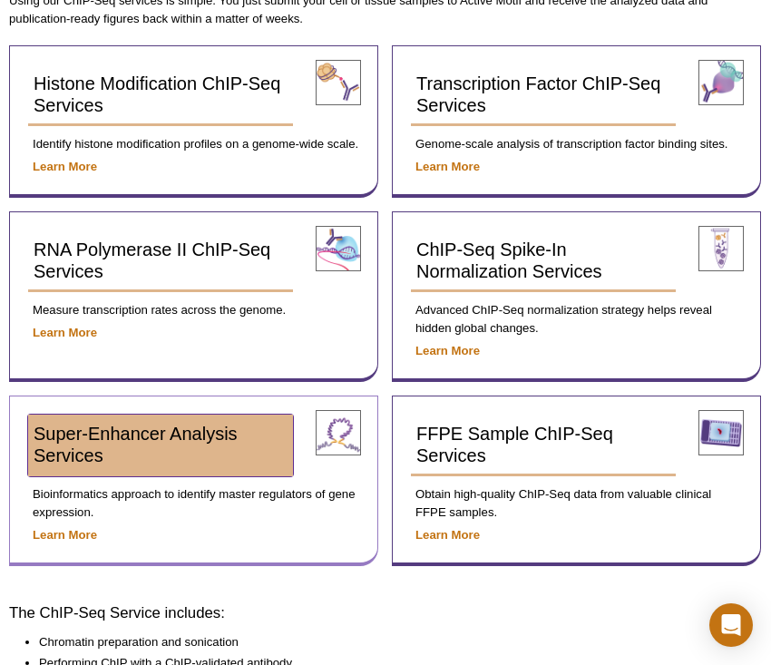
click at [128, 435] on span "Super-Enhancer Analysis Services" at bounding box center [136, 445] width 204 height 42
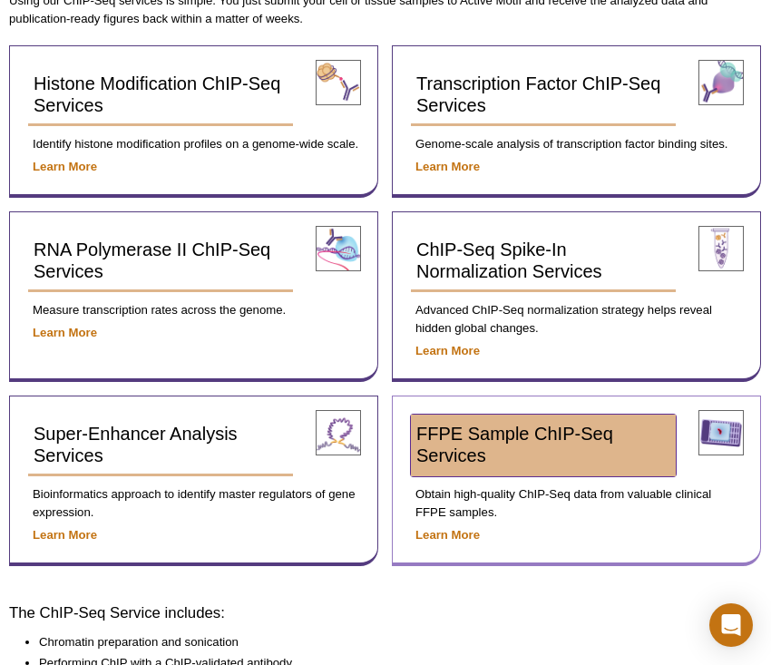
click at [441, 424] on span "FFPE Sample ChIP-Seq Services" at bounding box center [515, 445] width 197 height 42
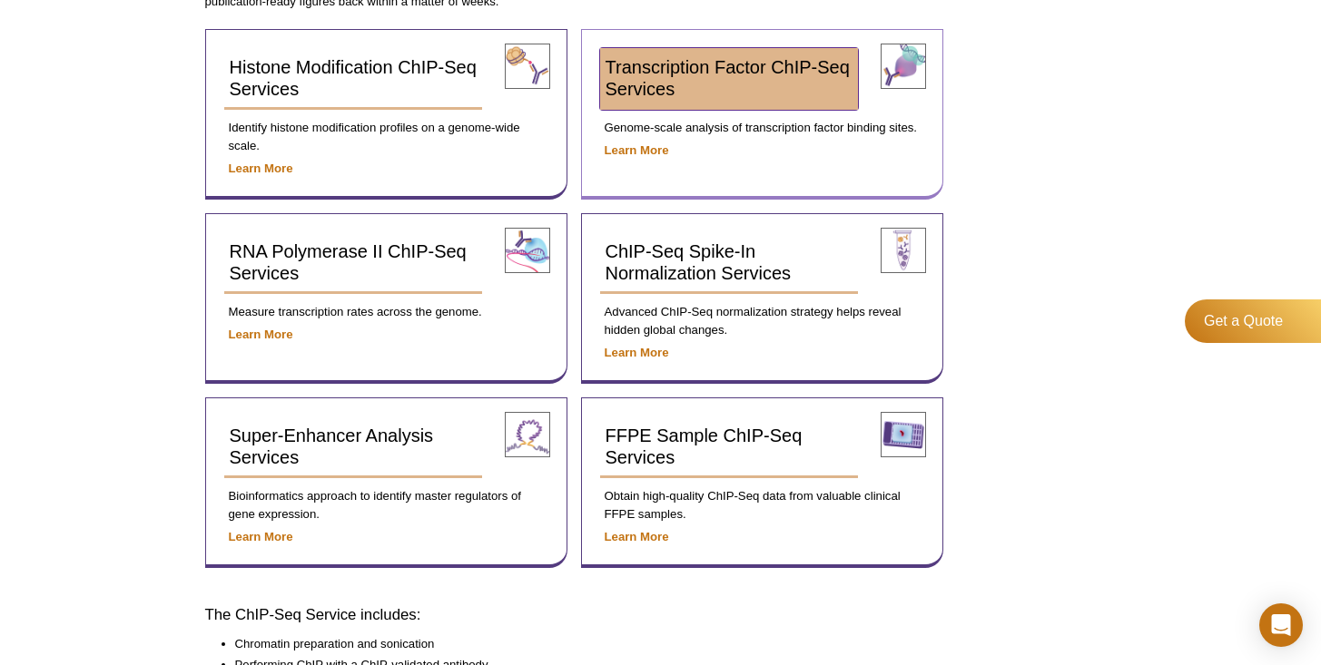
click at [609, 92] on link "Transcription Factor ChIP-Seq Services" at bounding box center [729, 79] width 259 height 62
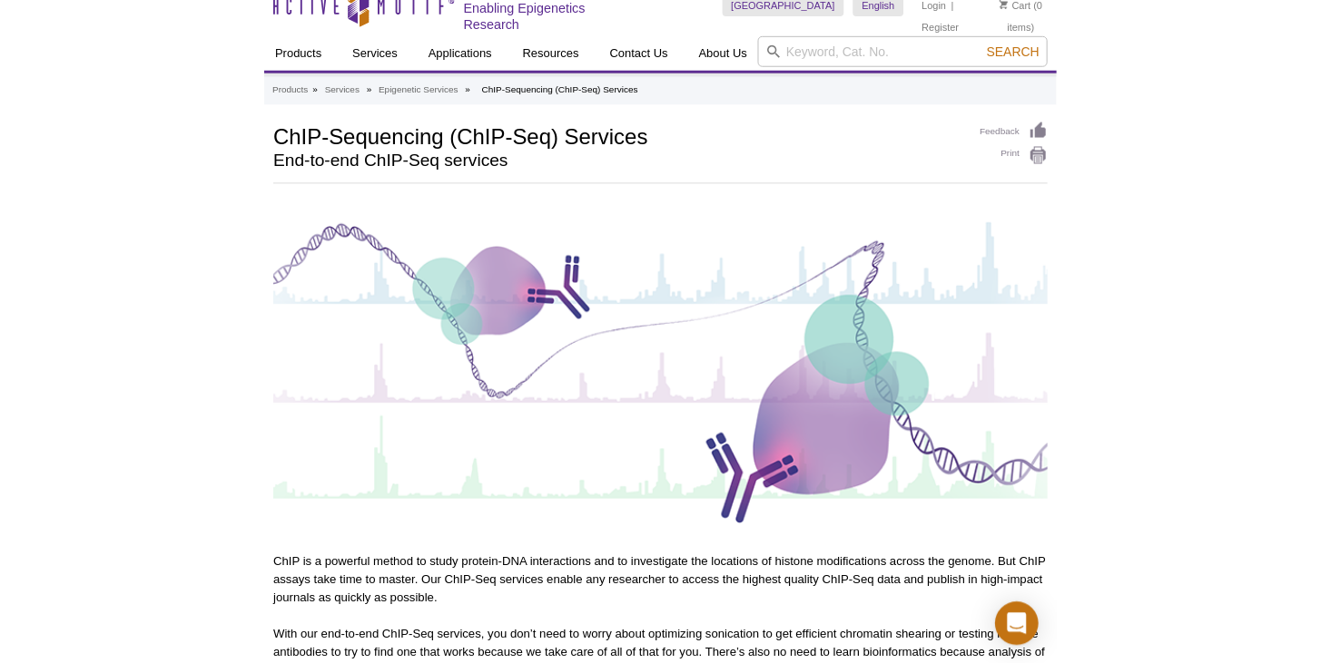
scroll to position [0, 0]
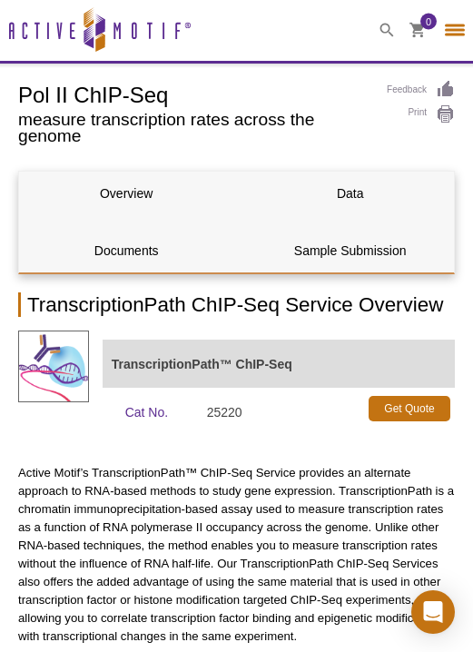
select select "[GEOGRAPHIC_DATA]"
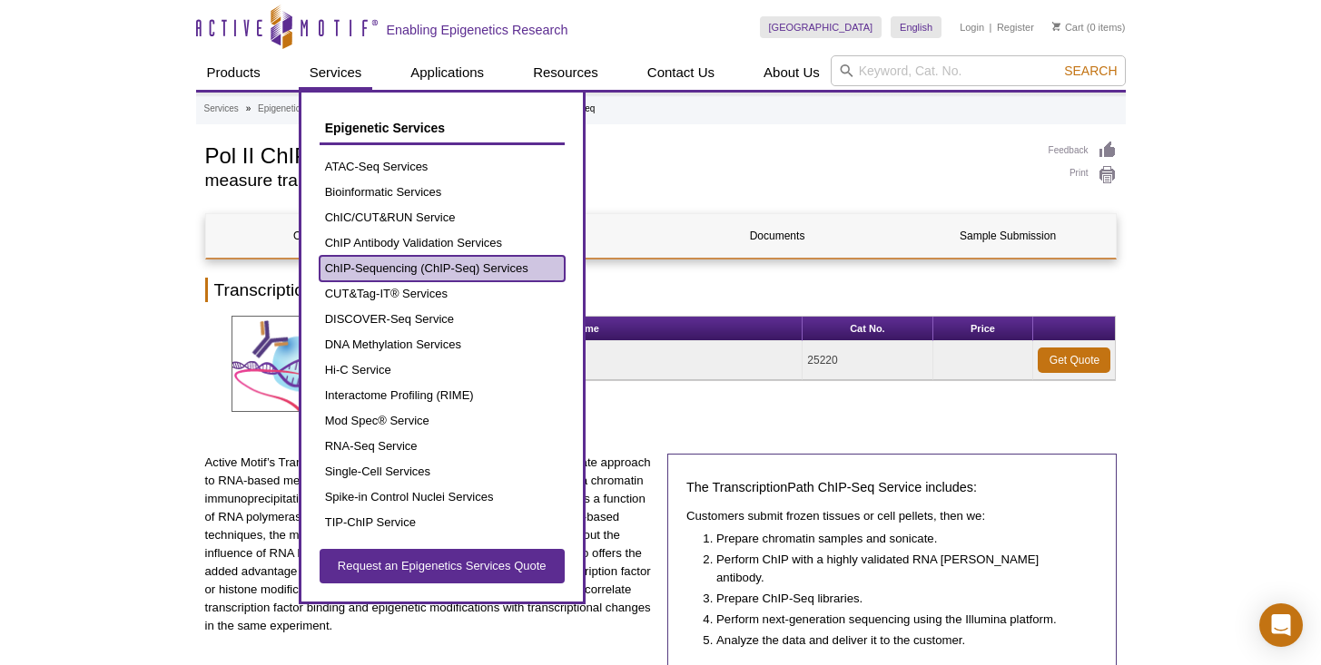
click at [392, 264] on link "ChIP-Sequencing (ChIP-Seq) Services" at bounding box center [441, 268] width 245 height 25
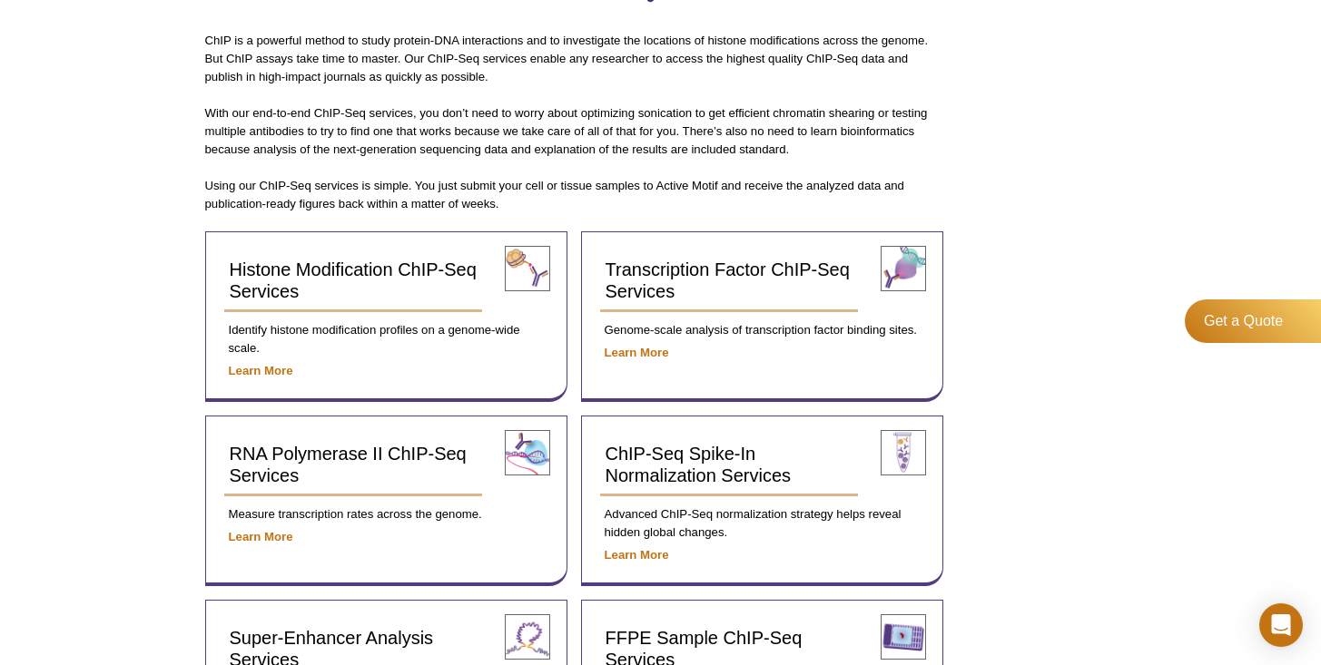
scroll to position [517, 0]
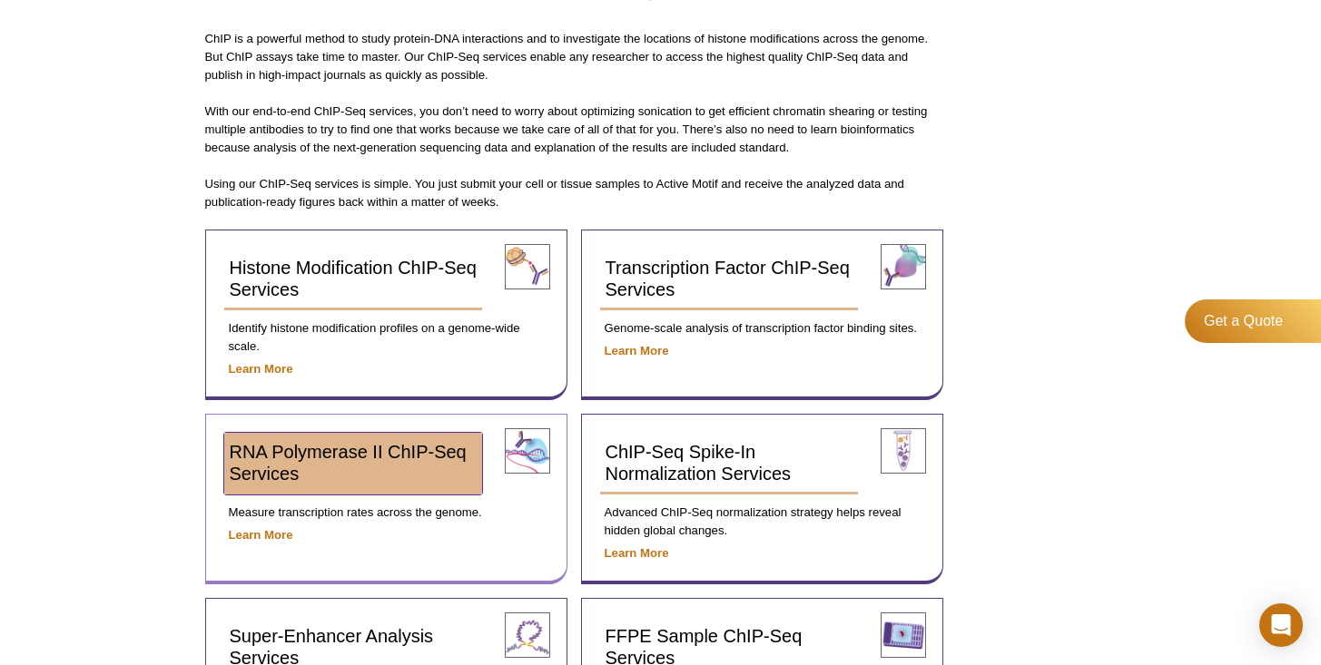
click at [423, 468] on link "RNA Polymerase II ChIP-Seq Services" at bounding box center [353, 464] width 259 height 62
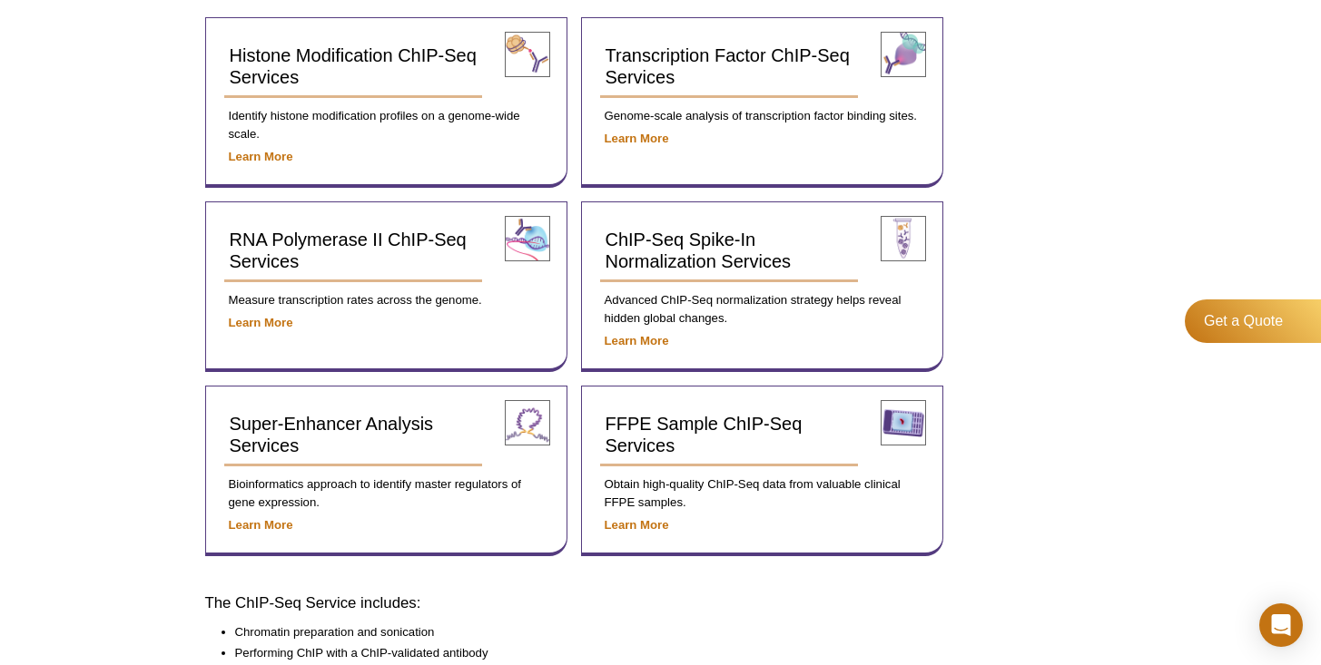
scroll to position [438, 0]
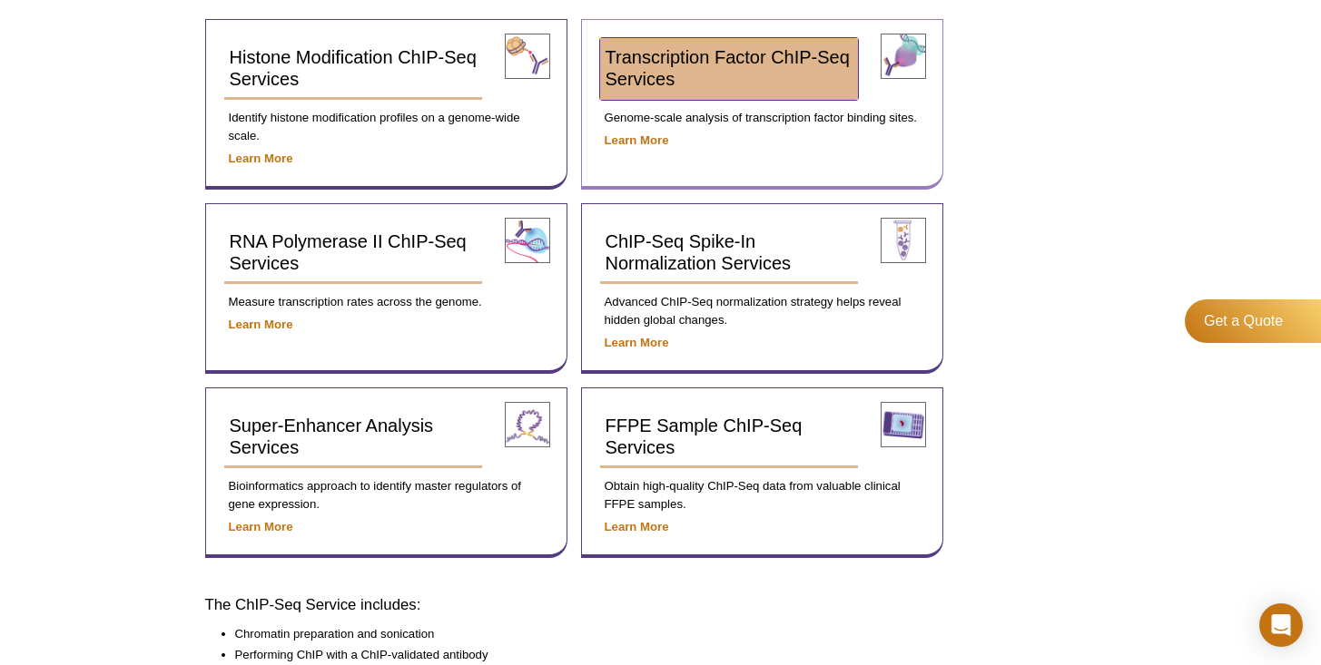
click at [669, 51] on span "Transcription Factor ChIP-Seq Services" at bounding box center [727, 68] width 244 height 42
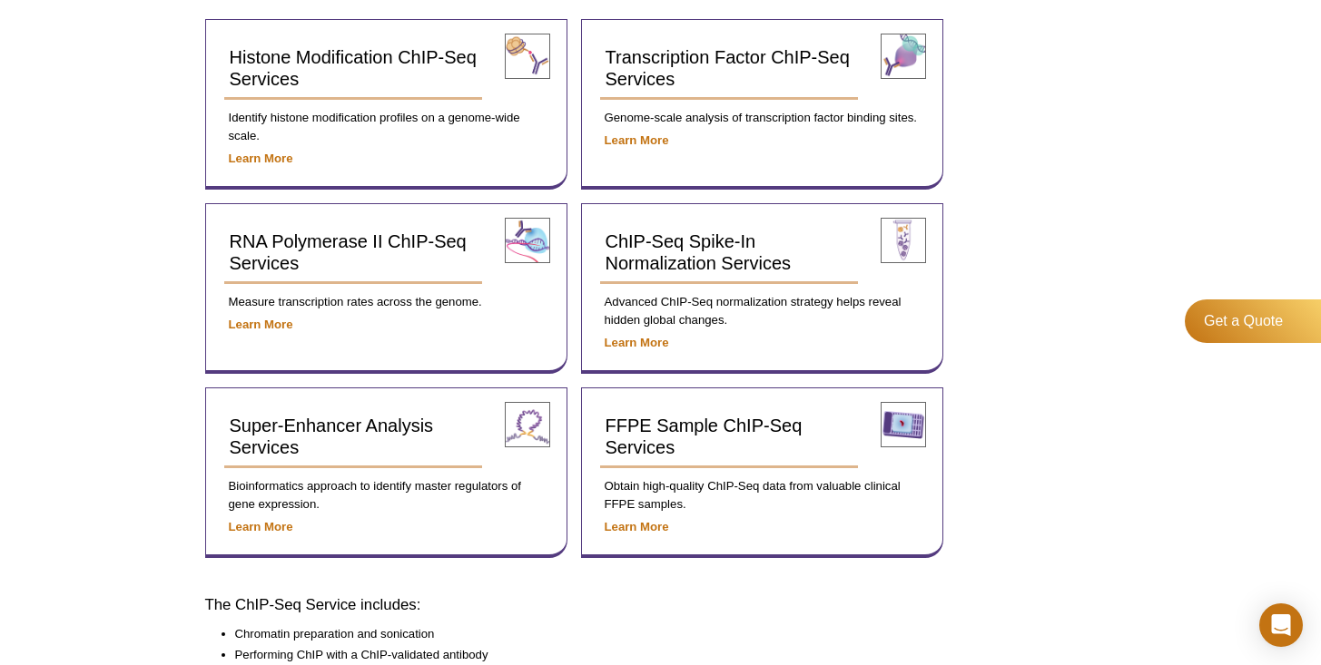
drag, startPoint x: 117, startPoint y: 363, endPoint x: 146, endPoint y: 323, distance: 49.4
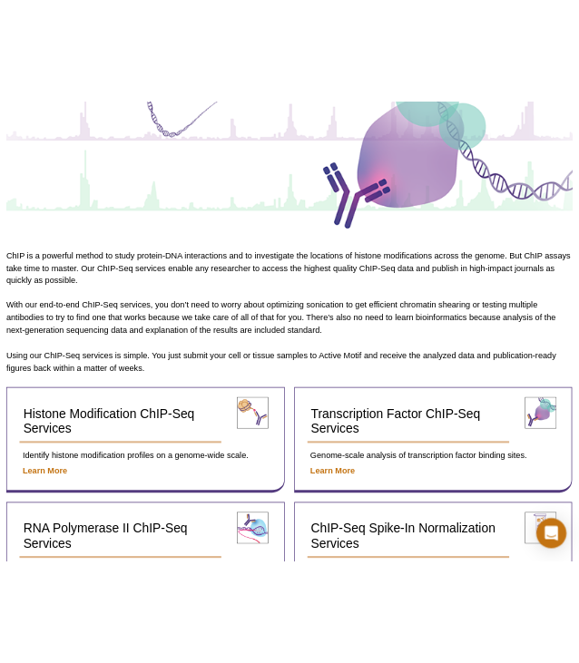
scroll to position [378, 0]
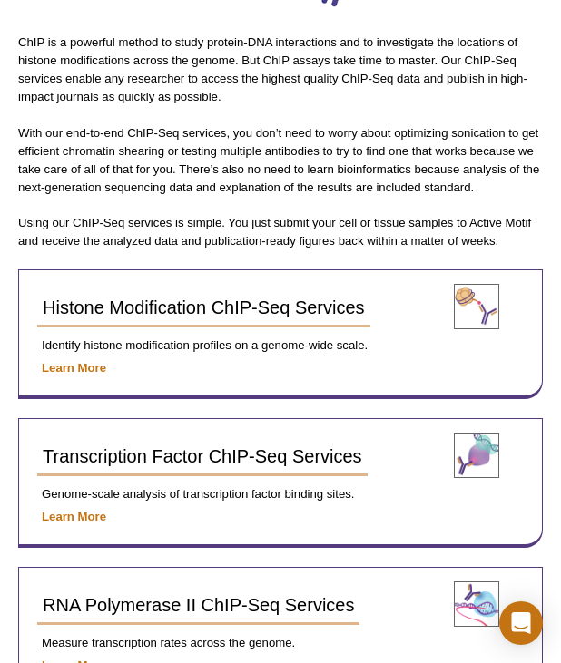
select select "[GEOGRAPHIC_DATA]"
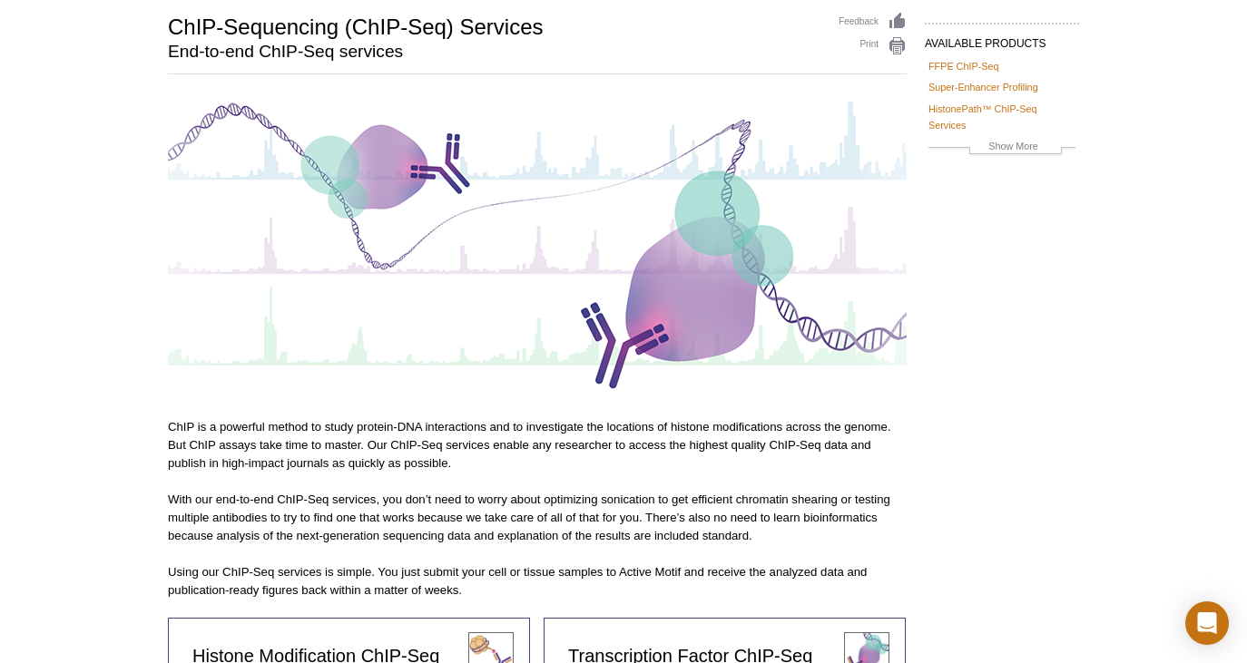
scroll to position [0, 0]
